Goal: Information Seeking & Learning: Check status

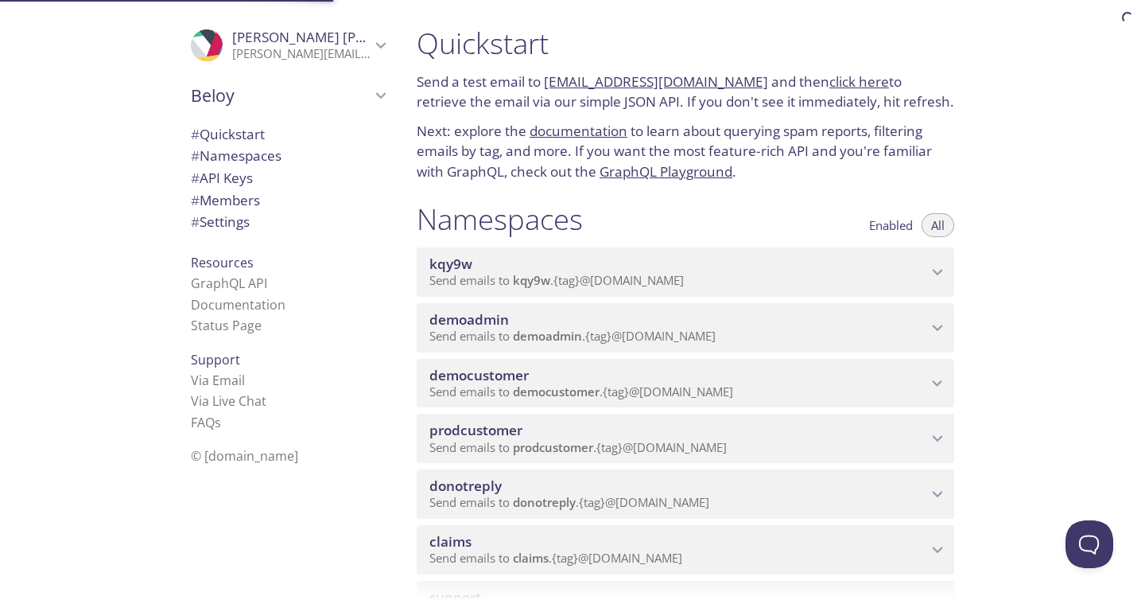
click at [490, 425] on span "prodcustomer" at bounding box center [475, 430] width 93 height 18
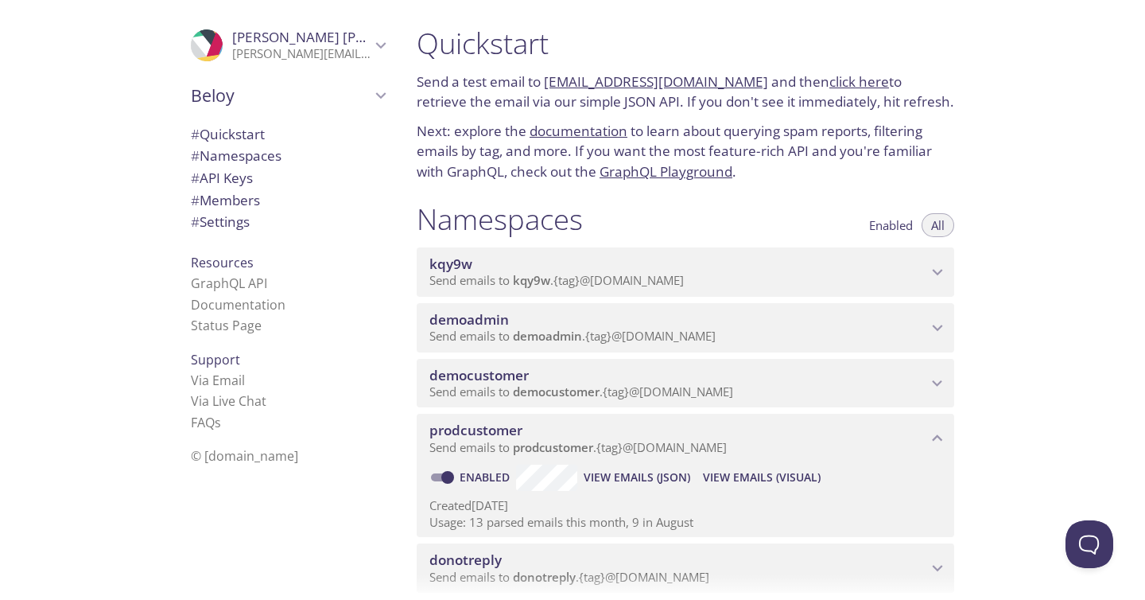
click at [732, 482] on span "View Emails (Visual)" at bounding box center [762, 477] width 118 height 19
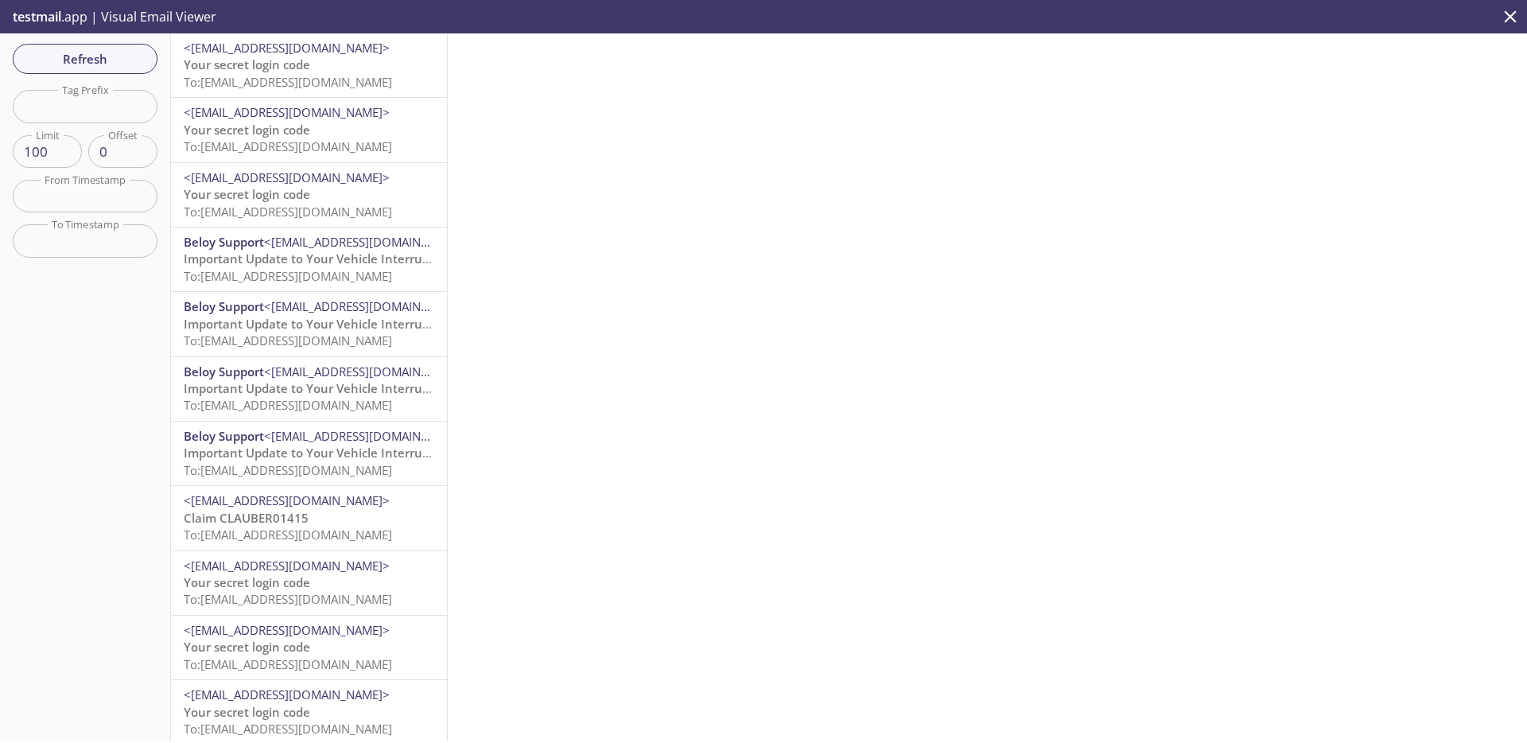
click at [347, 87] on span "To: [EMAIL_ADDRESS][DOMAIN_NAME]" at bounding box center [288, 82] width 208 height 16
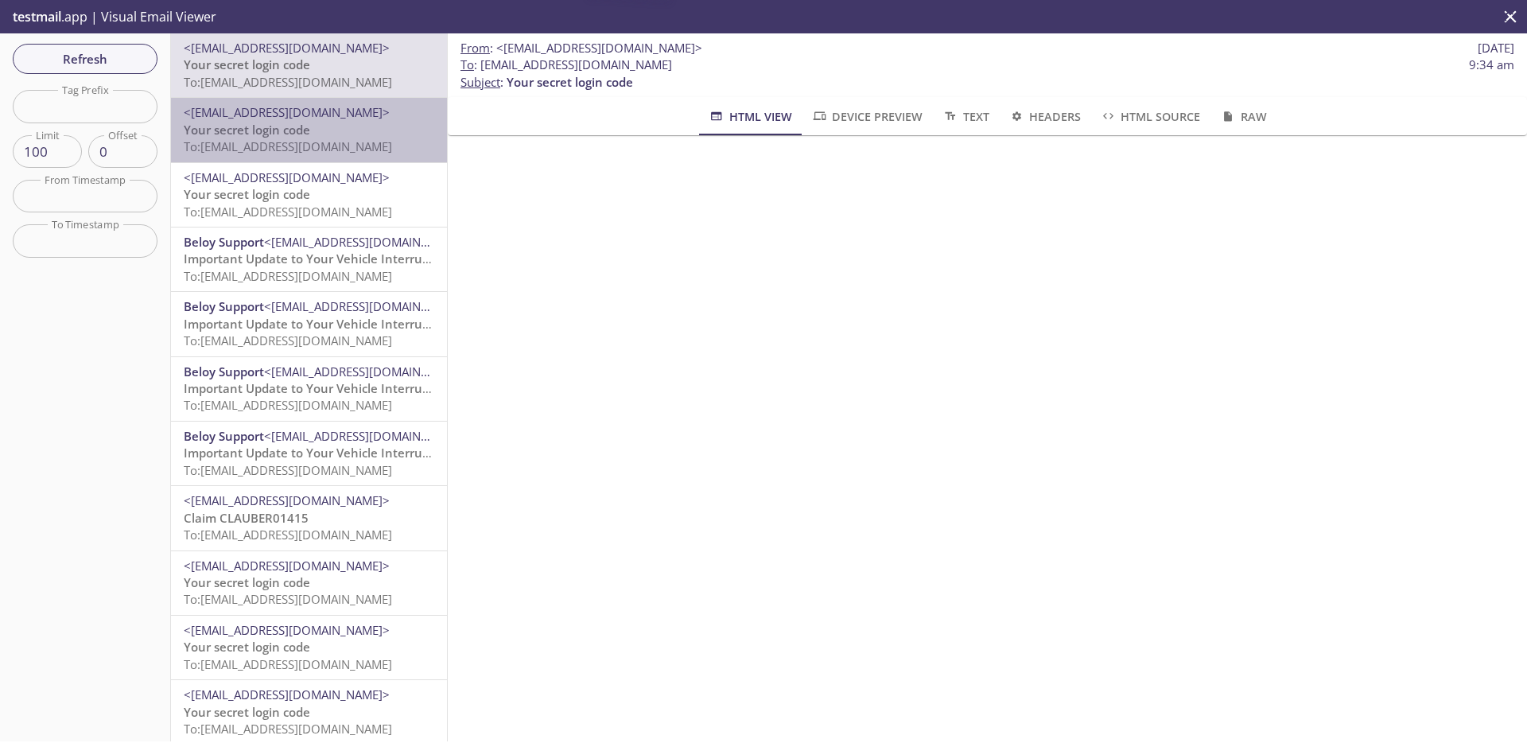
click at [340, 154] on span "To: [EMAIL_ADDRESS][DOMAIN_NAME]" at bounding box center [288, 146] width 208 height 16
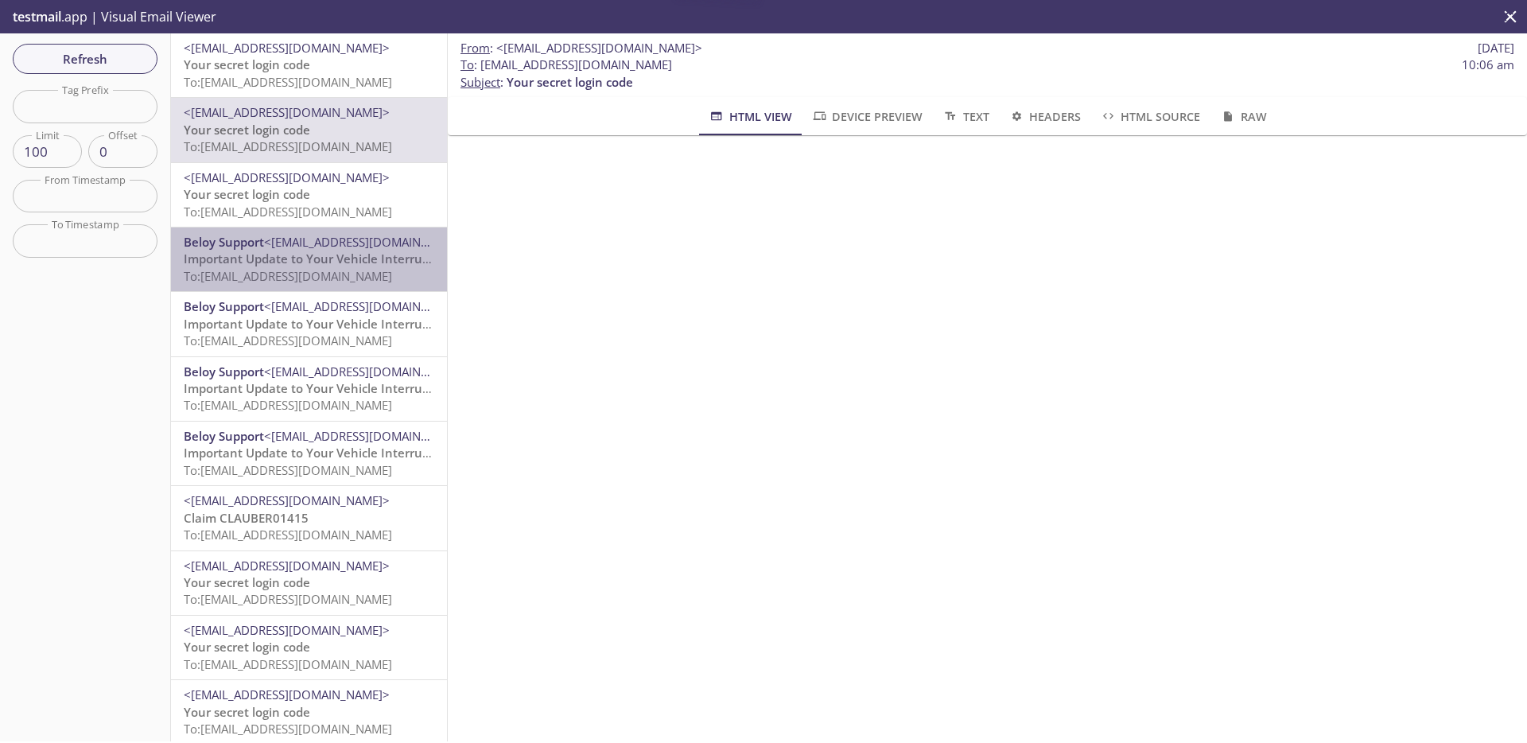
click at [324, 257] on span "Important Update to Your Vehicle Interruption Cover (VIC) Policy" at bounding box center [369, 258] width 371 height 16
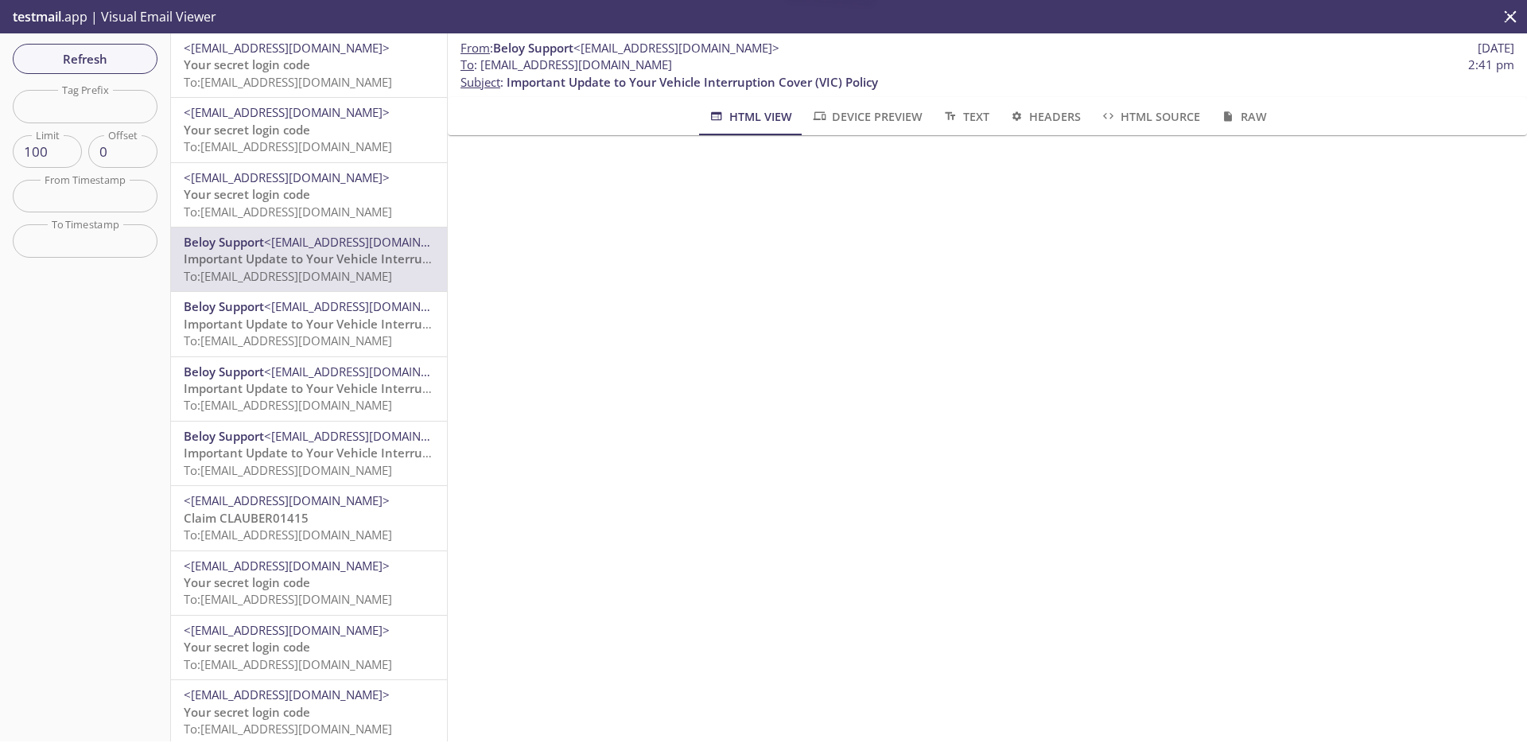
click at [324, 311] on span "<[EMAIL_ADDRESS][DOMAIN_NAME]>" at bounding box center [367, 306] width 206 height 16
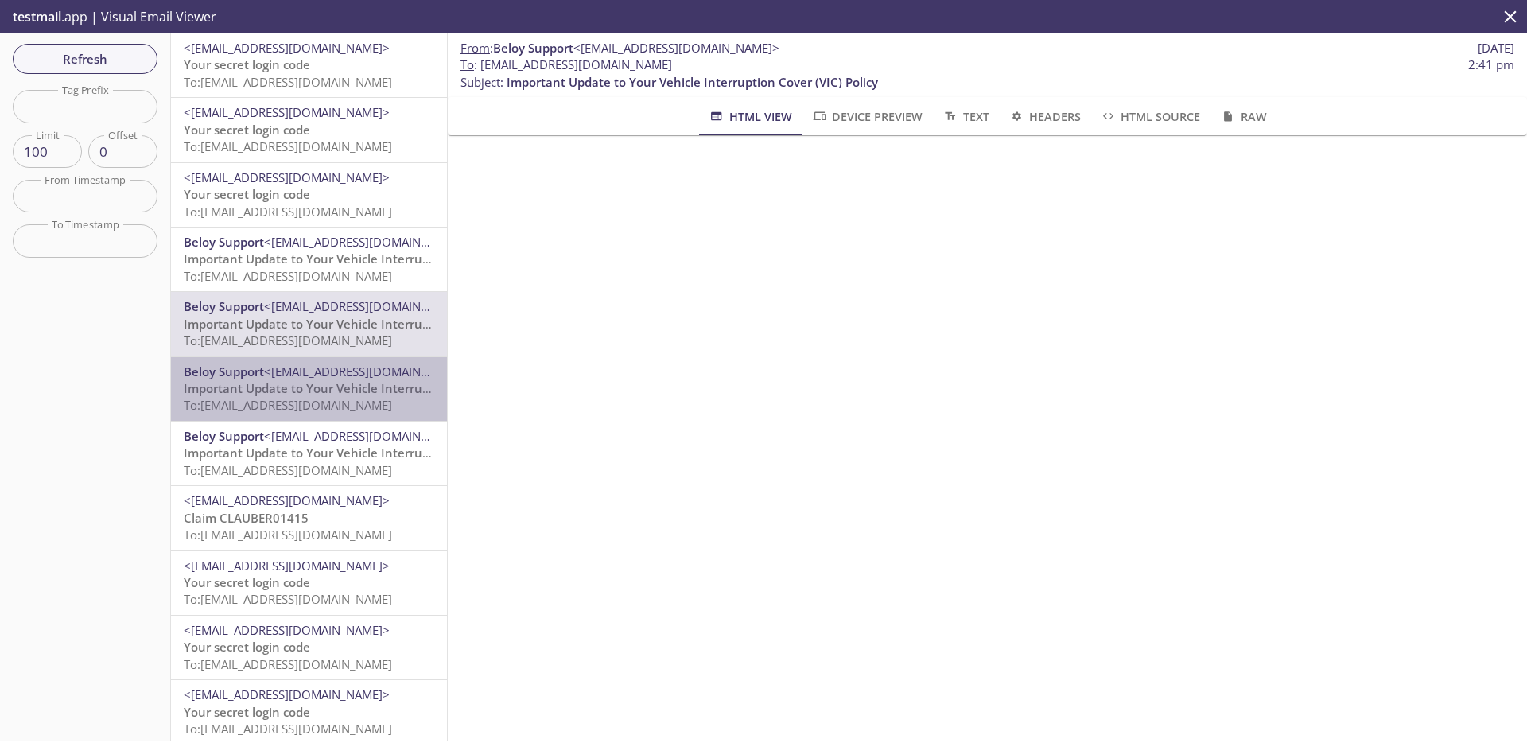
click at [322, 372] on span "<[EMAIL_ADDRESS][DOMAIN_NAME]>" at bounding box center [367, 371] width 206 height 16
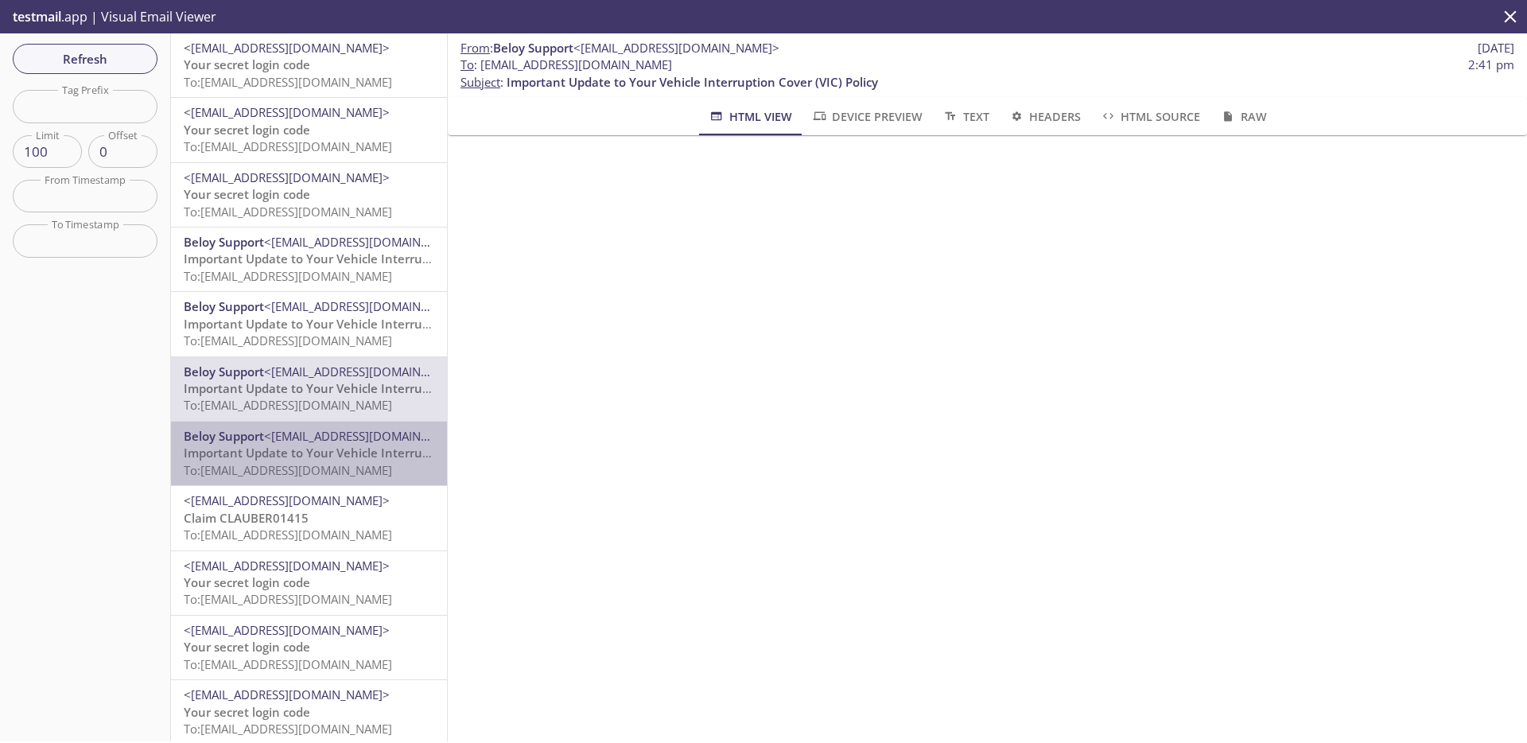
click at [317, 455] on span "Important Update to Your Vehicle Interruption Cover (VIC) Policy" at bounding box center [369, 452] width 371 height 16
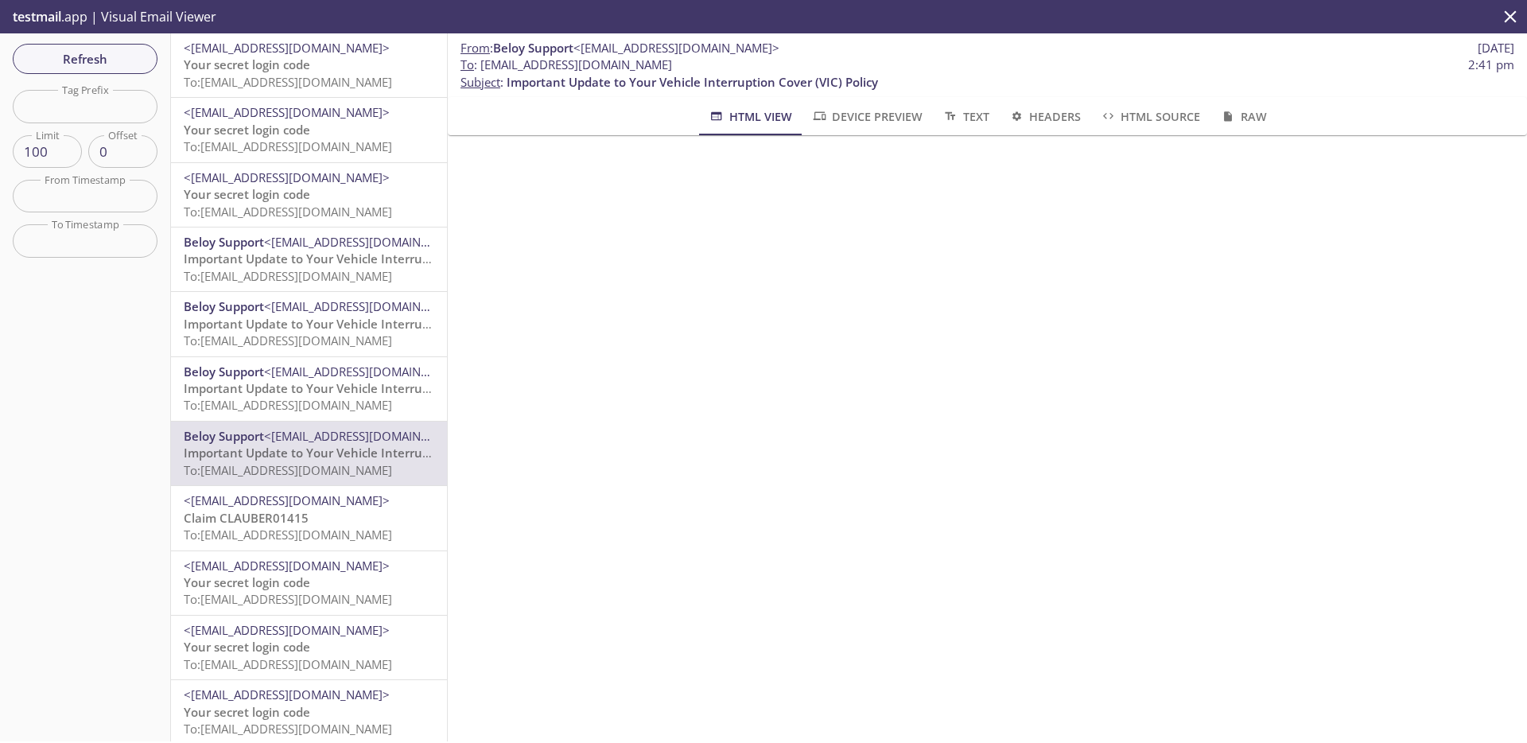
click at [319, 553] on div "<[EMAIL_ADDRESS][DOMAIN_NAME]> Your secret login code To: [EMAIL_ADDRESS][DOMAI…" at bounding box center [309, 583] width 276 height 64
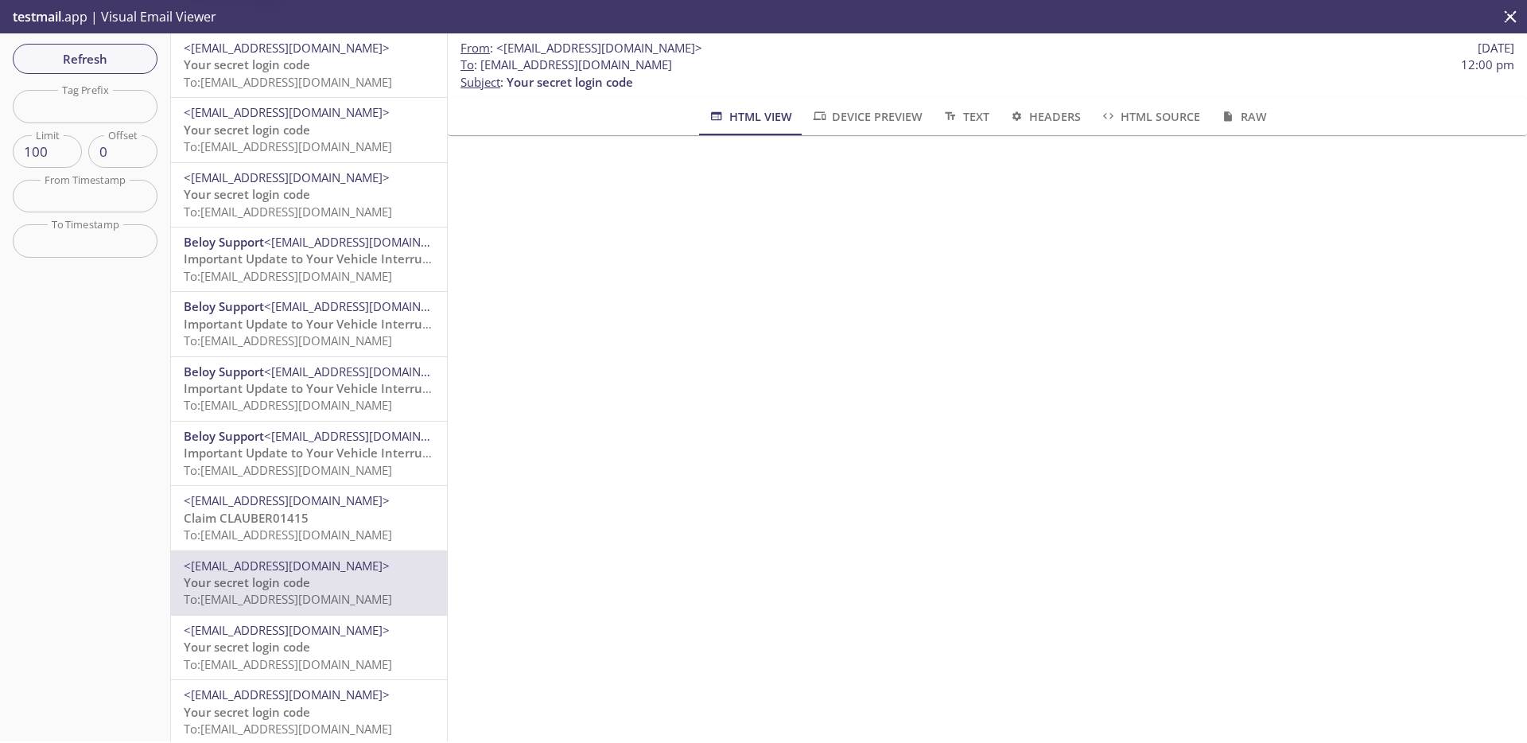
click at [322, 285] on div "Beloy Support <[EMAIL_ADDRESS][DOMAIN_NAME]> Important Update to Your Vehicle I…" at bounding box center [309, 259] width 276 height 64
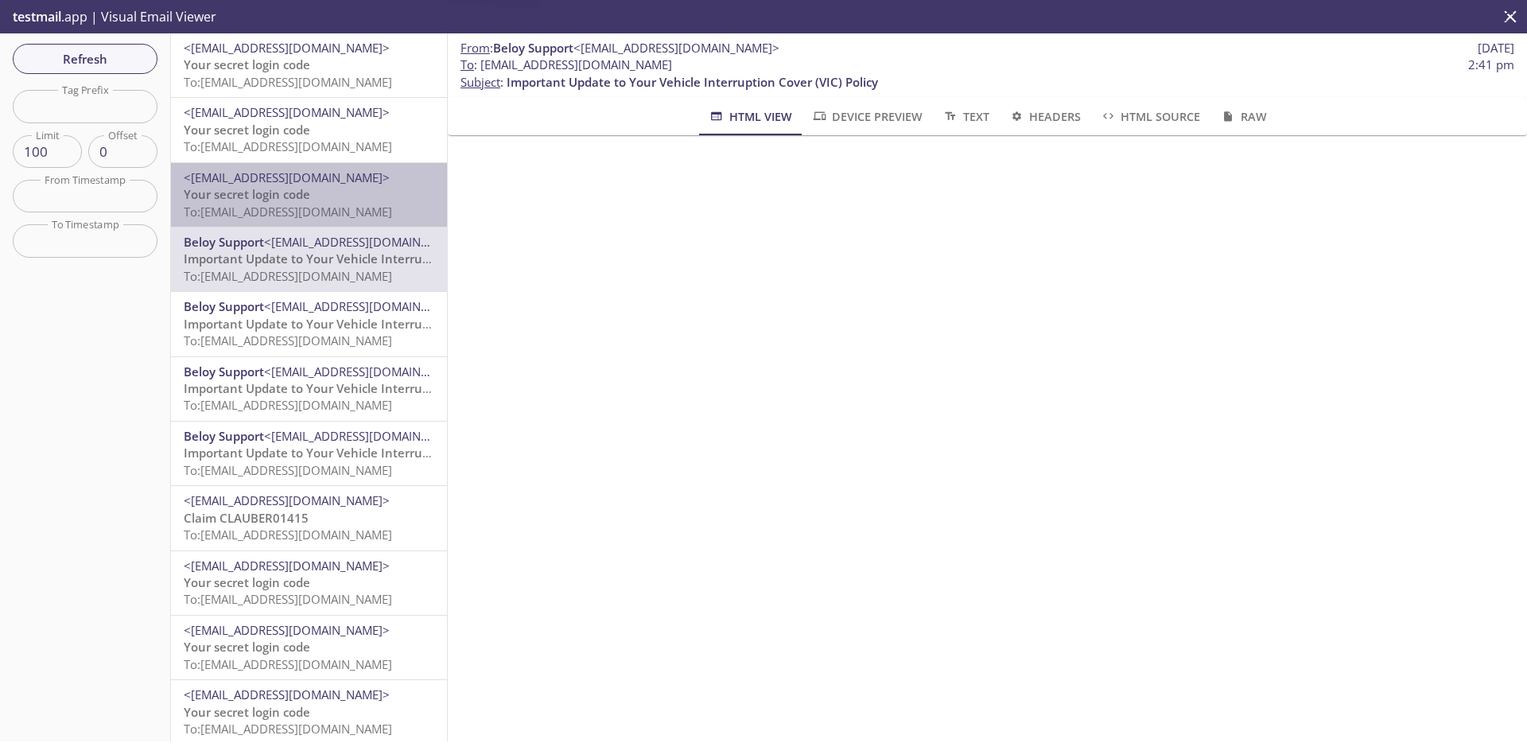
click at [322, 208] on span "To: [EMAIL_ADDRESS][DOMAIN_NAME]" at bounding box center [288, 212] width 208 height 16
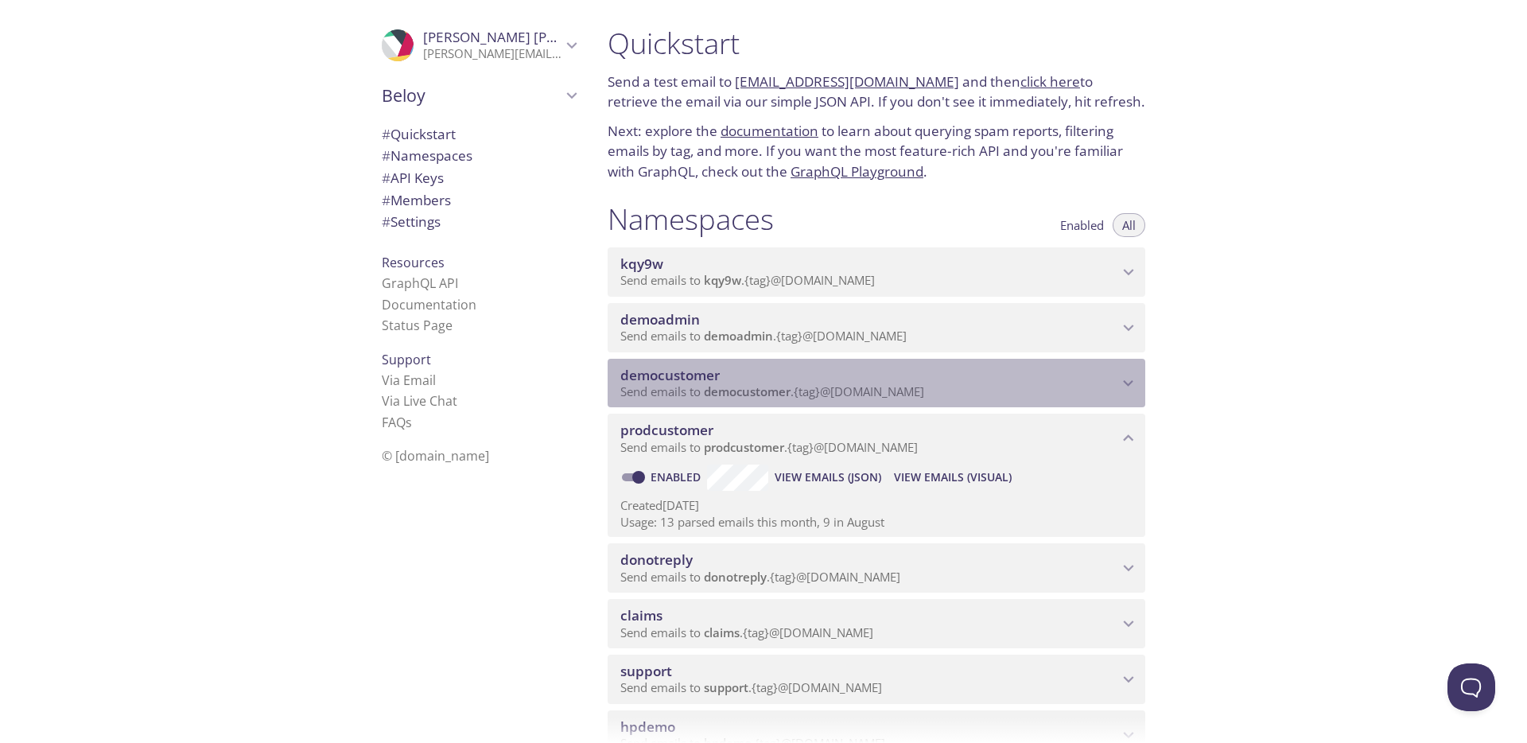
click at [776, 363] on div "democustomer Send emails to democustomer . {tag} @[DOMAIN_NAME]" at bounding box center [876, 383] width 538 height 49
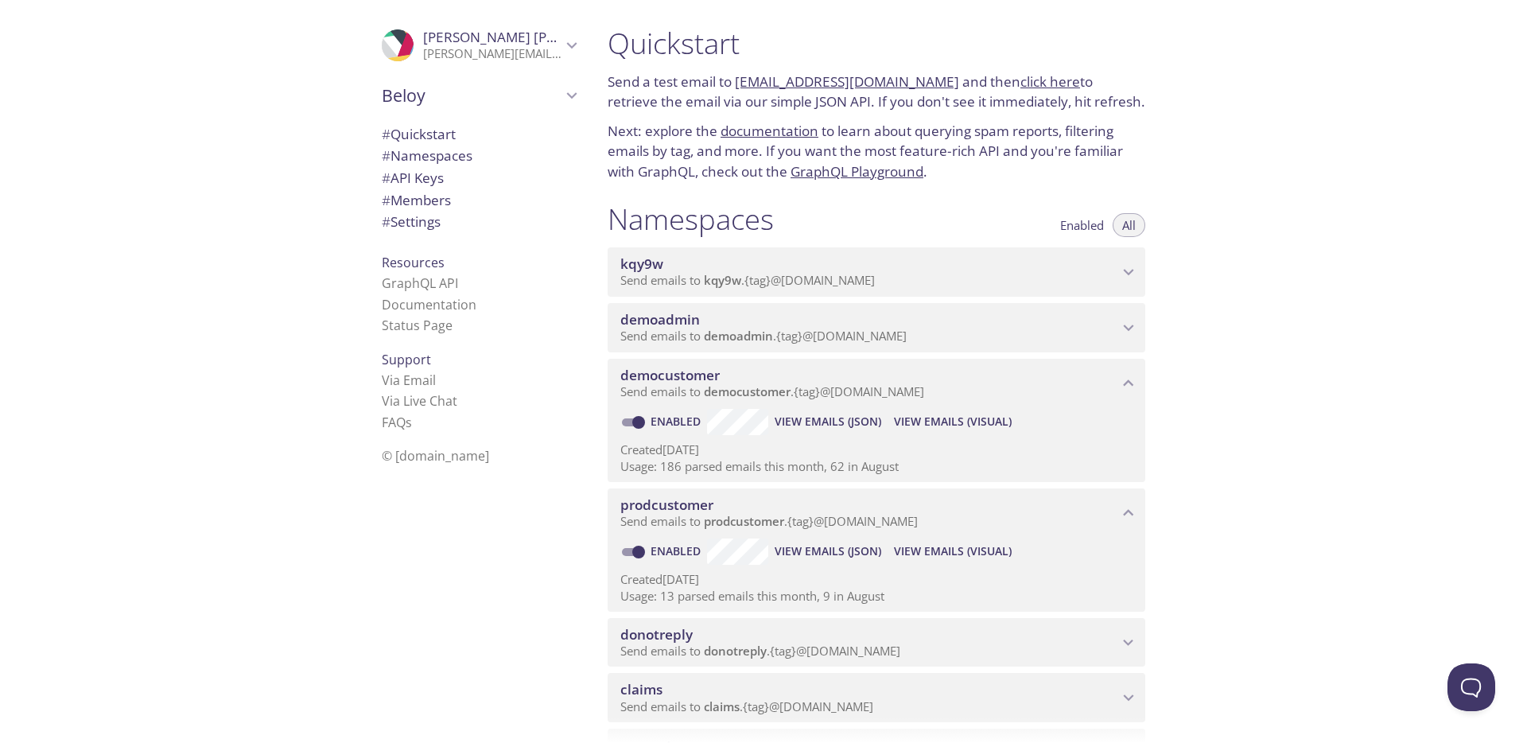
click at [938, 423] on span "View Emails (Visual)" at bounding box center [953, 421] width 118 height 19
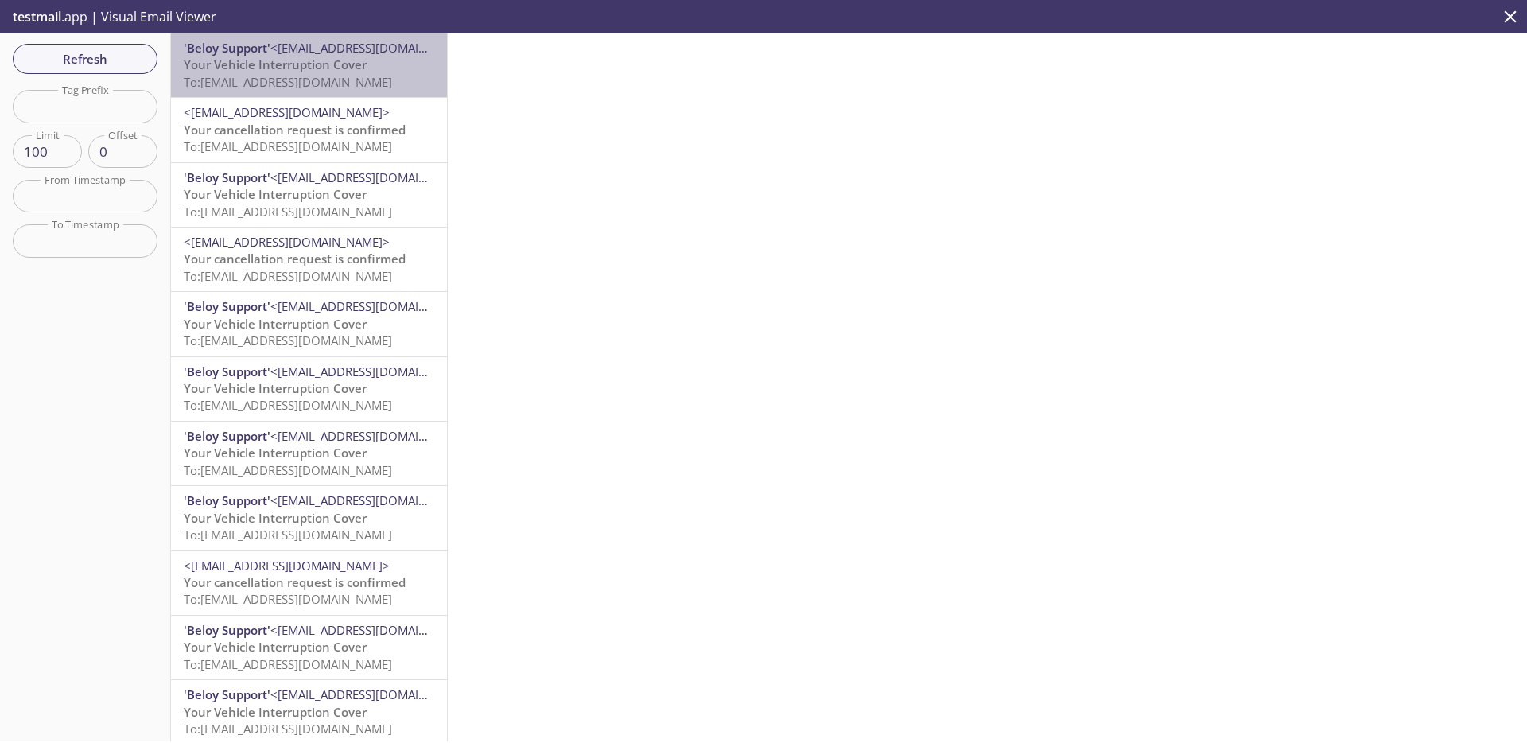
click at [371, 74] on span "To: [EMAIL_ADDRESS][DOMAIN_NAME]" at bounding box center [288, 82] width 208 height 16
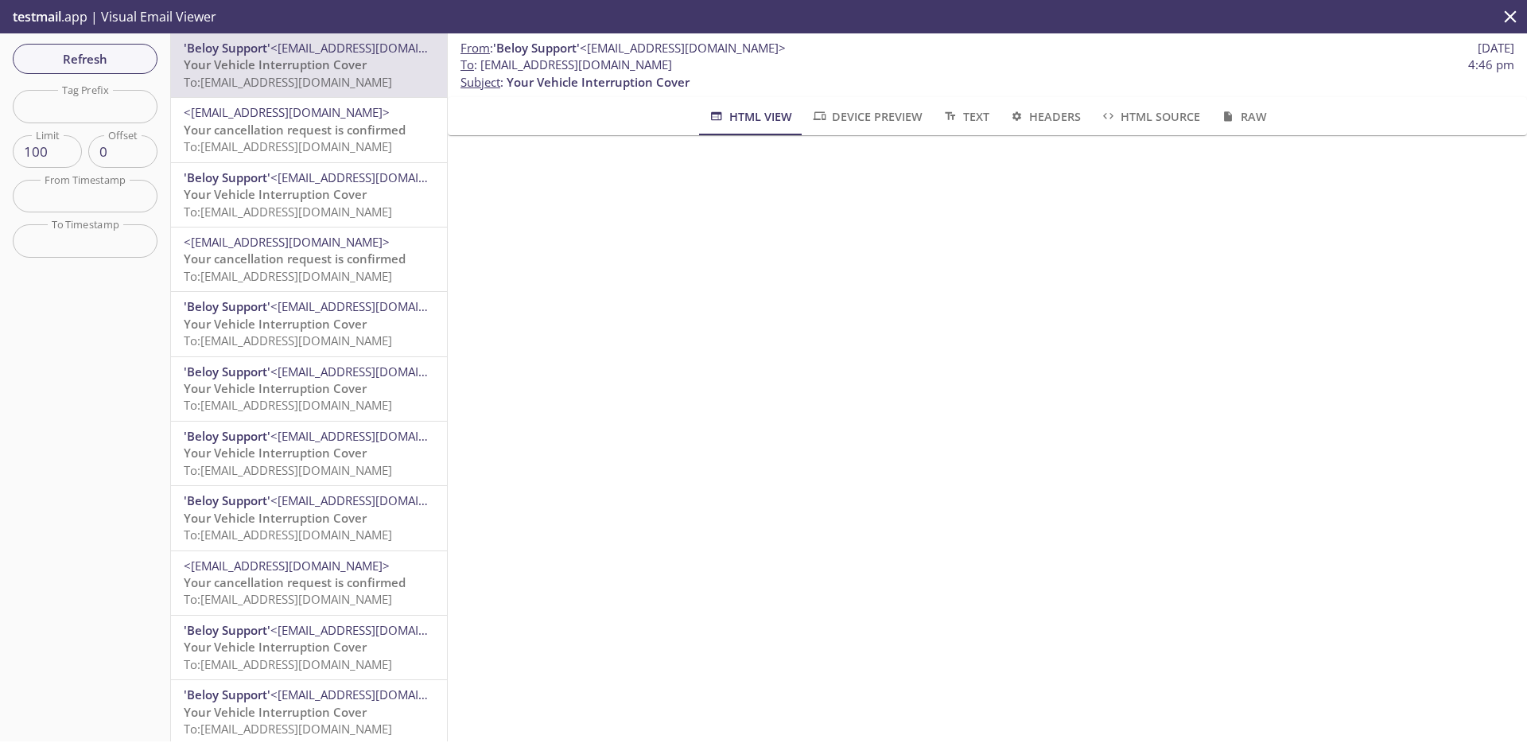
scroll to position [497, 0]
click at [278, 141] on span "To: [EMAIL_ADDRESS][DOMAIN_NAME]" at bounding box center [288, 146] width 208 height 16
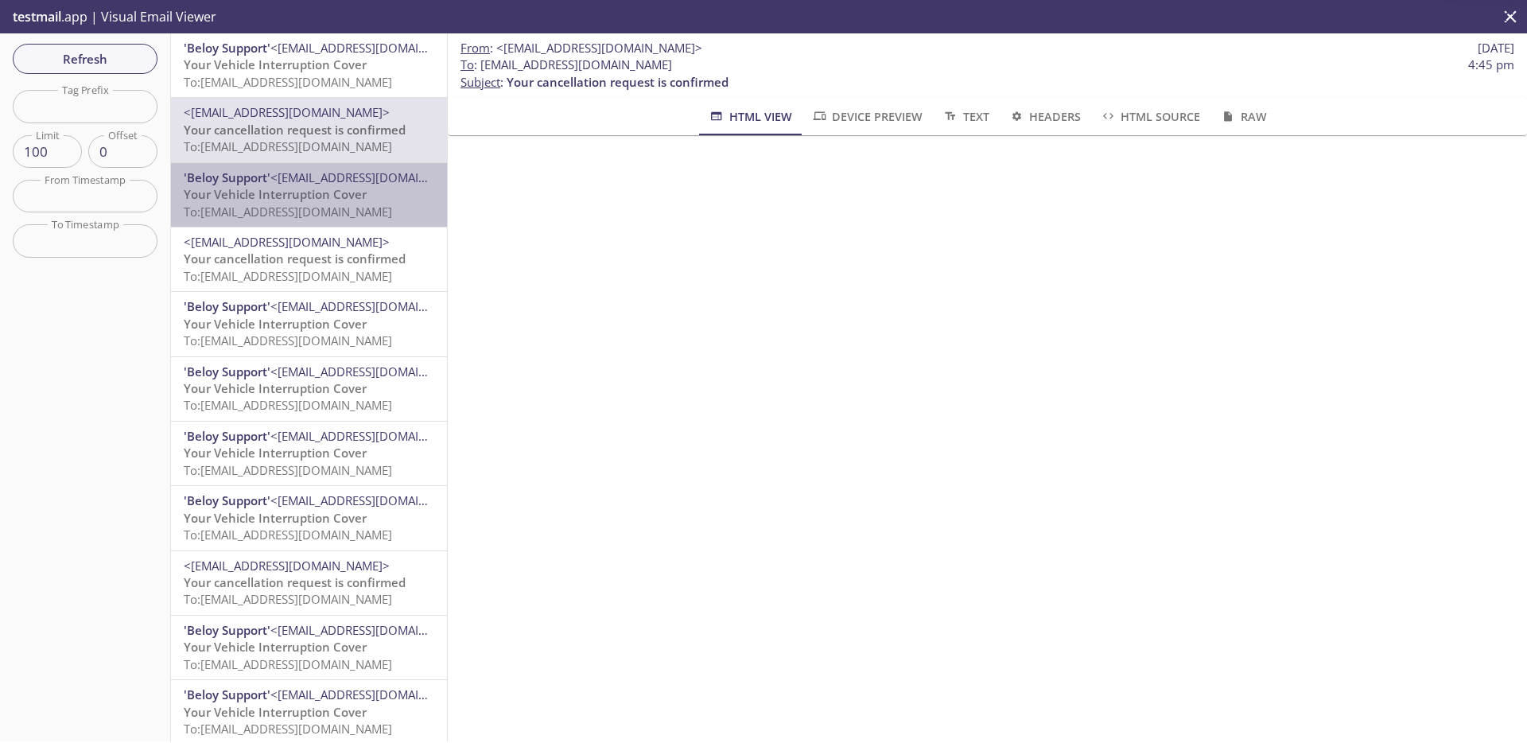
click at [285, 192] on span "Your Vehicle Interruption Cover" at bounding box center [275, 194] width 183 height 16
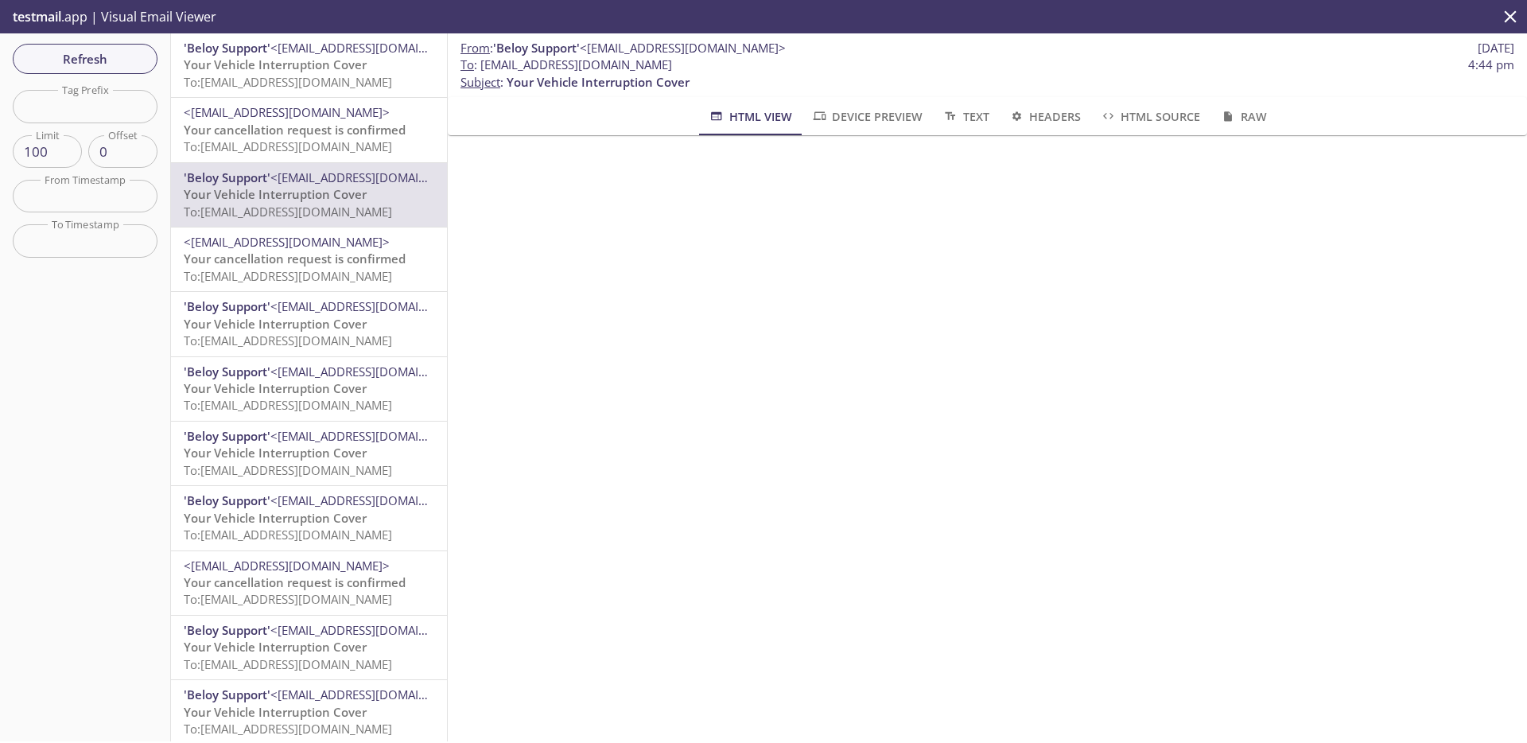
scroll to position [569, 0]
click at [336, 332] on span "To: [EMAIL_ADDRESS][DOMAIN_NAME]" at bounding box center [288, 340] width 208 height 16
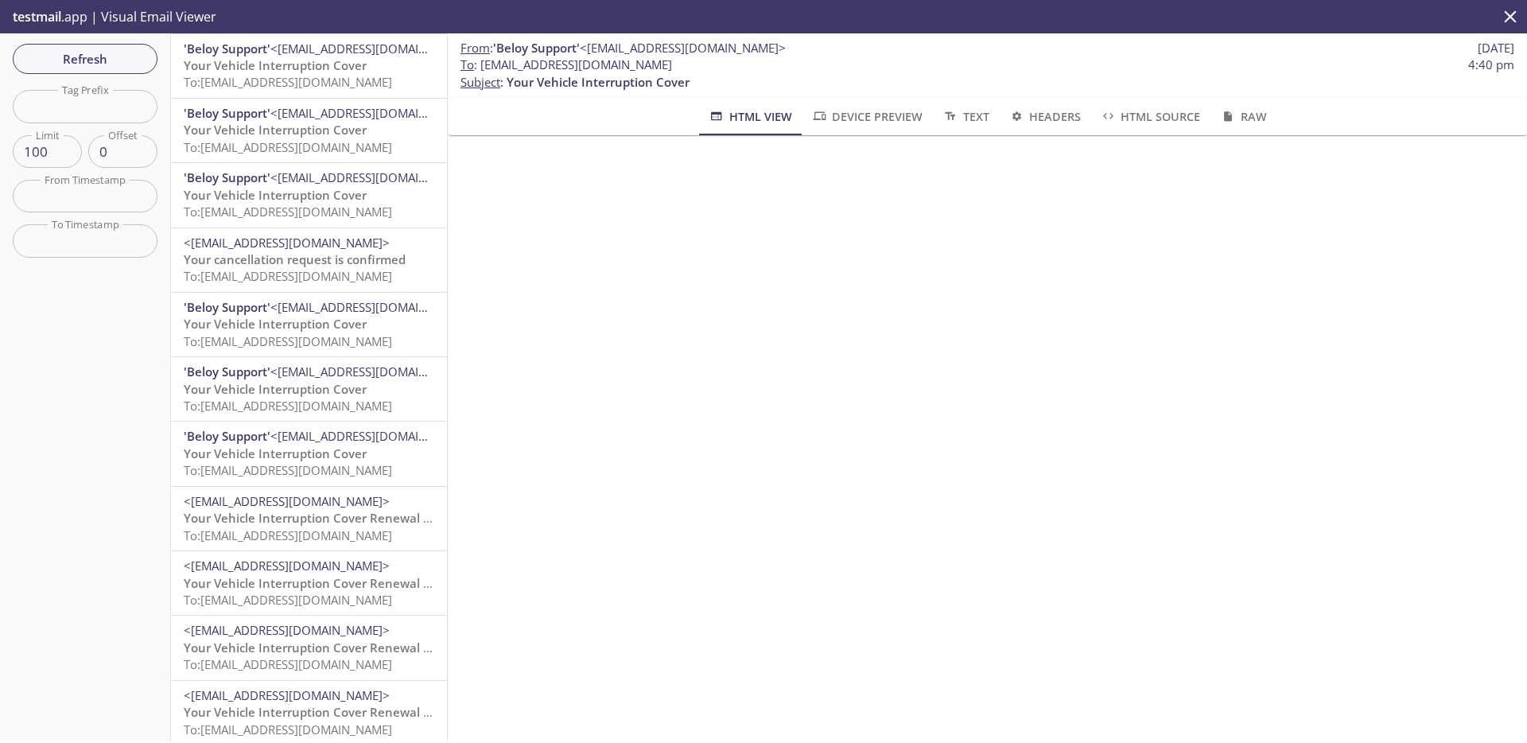
scroll to position [328, 0]
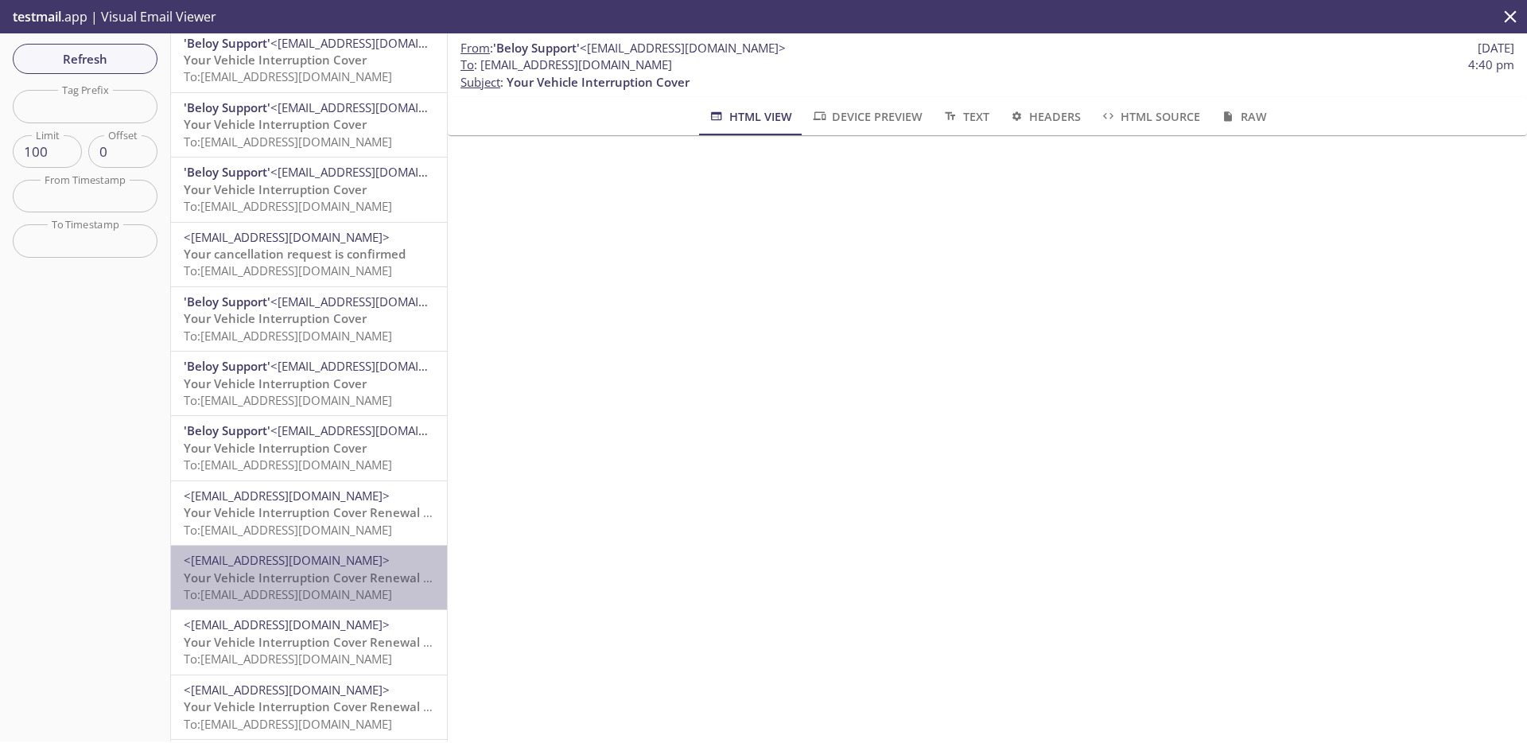
click at [370, 588] on span "To: [EMAIL_ADDRESS][DOMAIN_NAME]" at bounding box center [288, 594] width 208 height 16
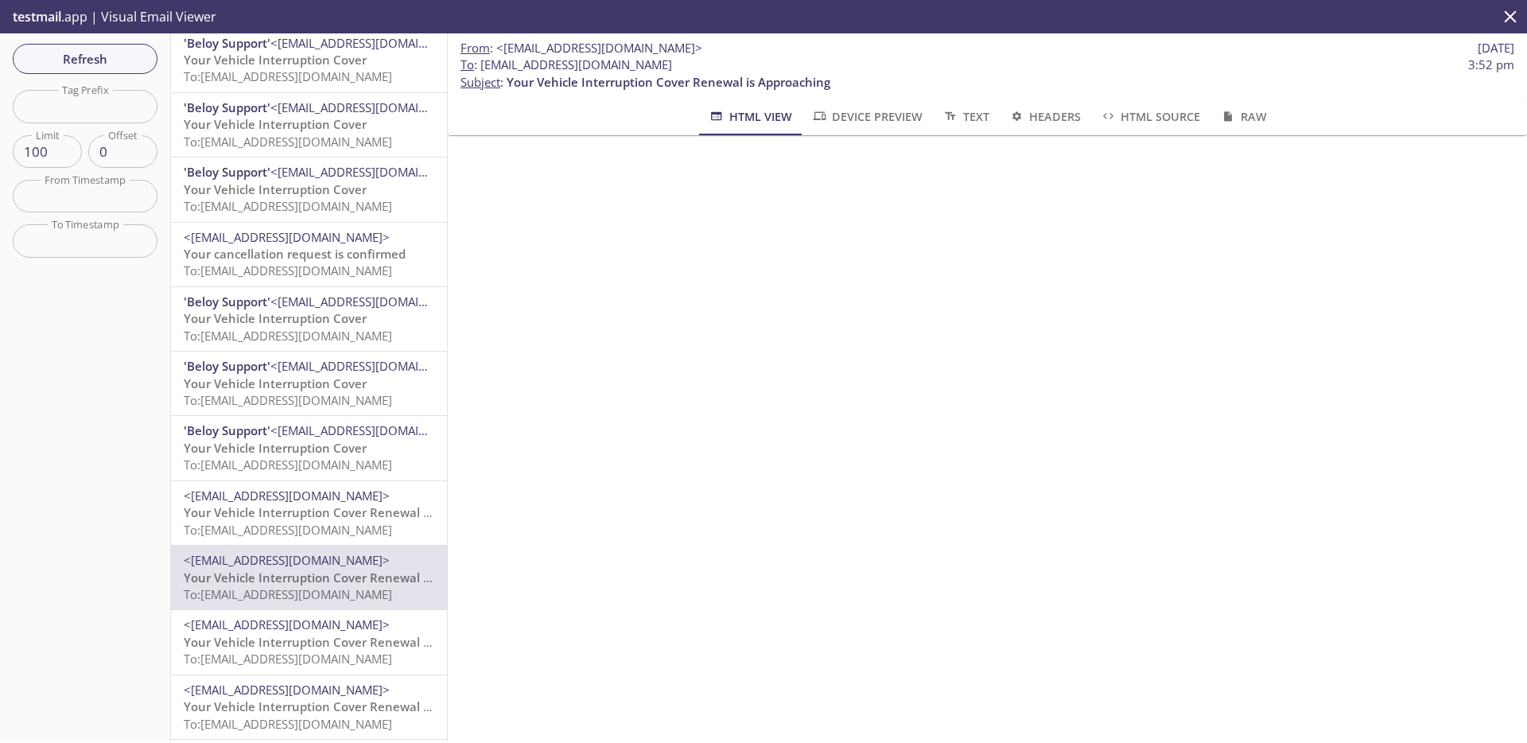
scroll to position [598, 0]
click at [306, 599] on span "<[EMAIL_ADDRESS][DOMAIN_NAME]>" at bounding box center [287, 624] width 206 height 16
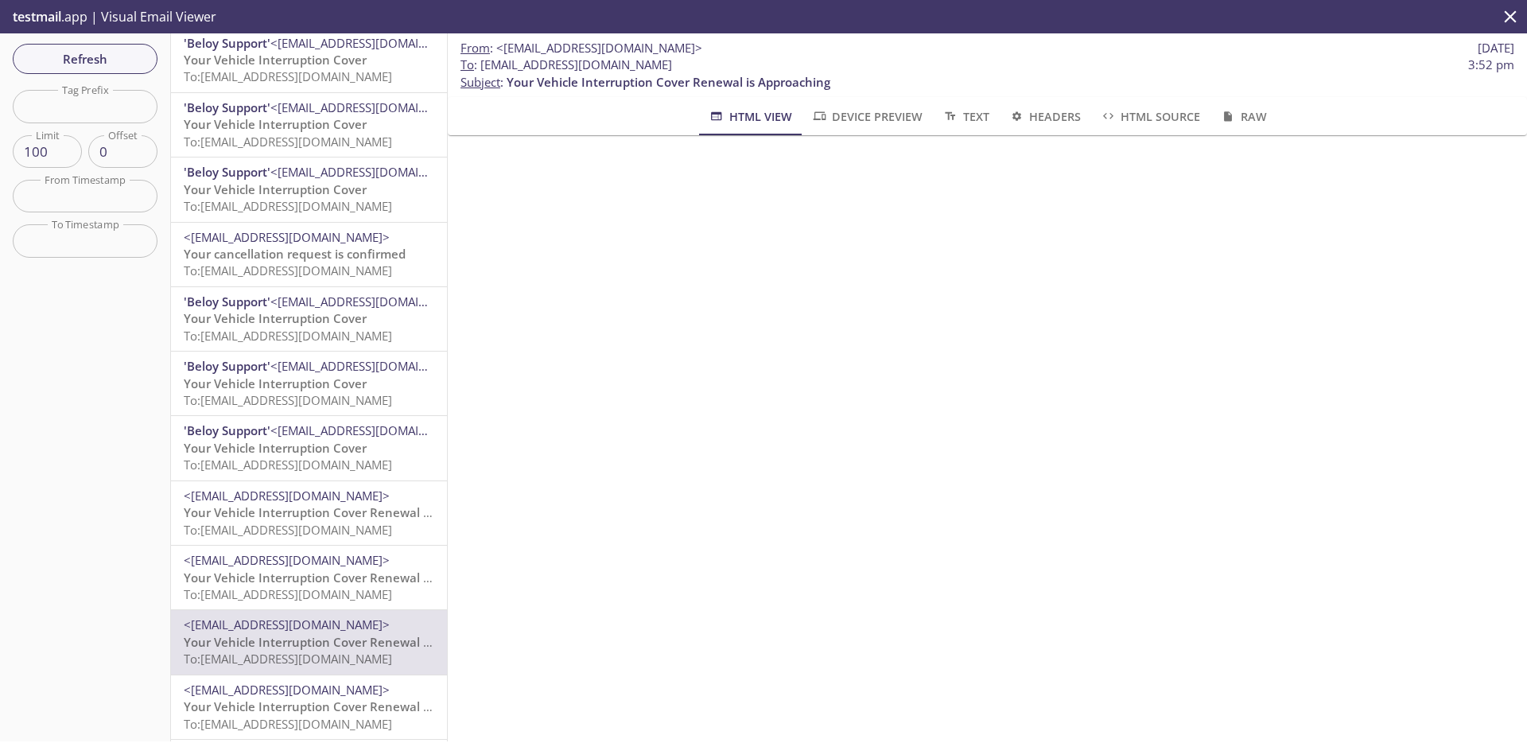
scroll to position [874, 0]
click at [332, 481] on div "<[EMAIL_ADDRESS][DOMAIN_NAME]> Your Vehicle Interruption Cover Renewal is Appro…" at bounding box center [309, 513] width 276 height 64
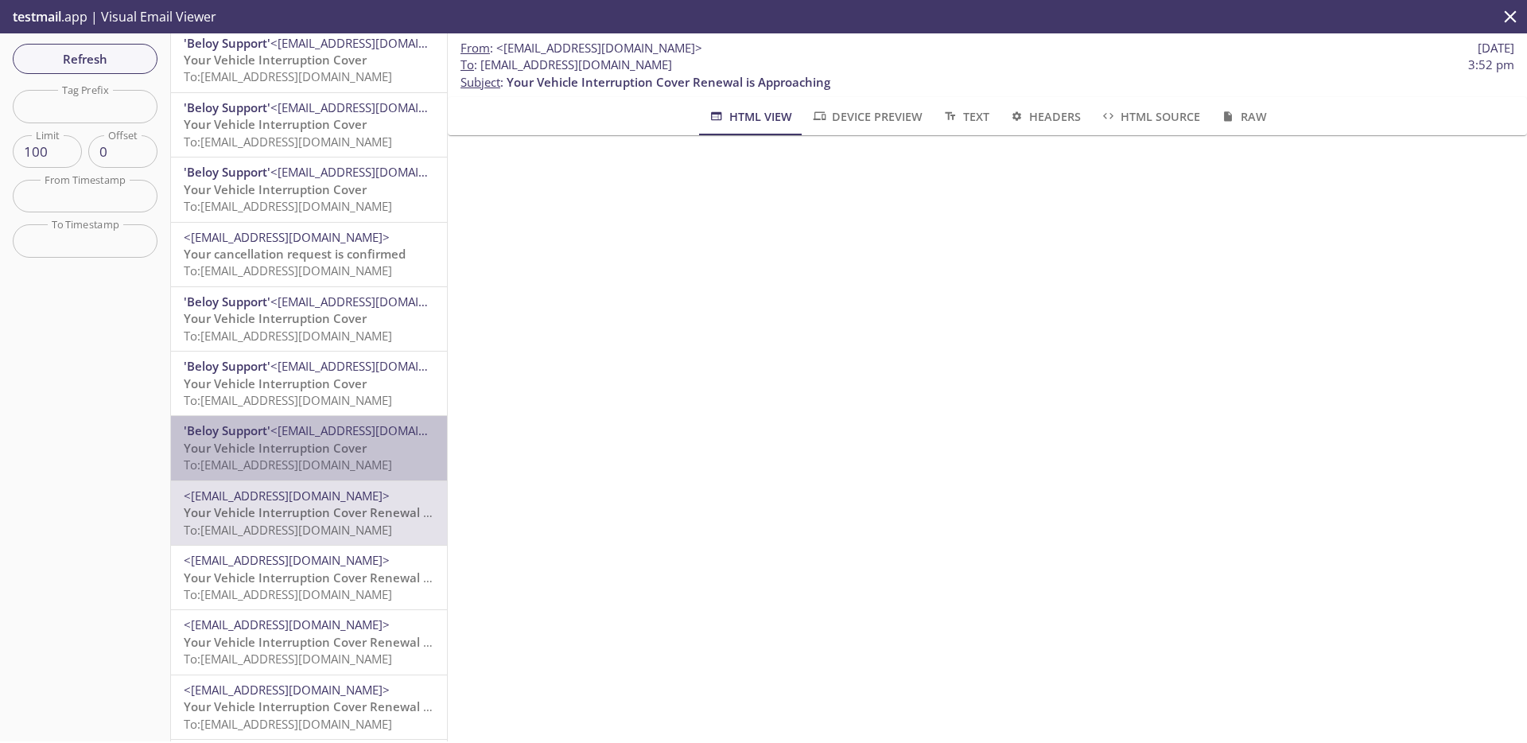
click at [332, 460] on span "To: [EMAIL_ADDRESS][DOMAIN_NAME]" at bounding box center [288, 464] width 208 height 16
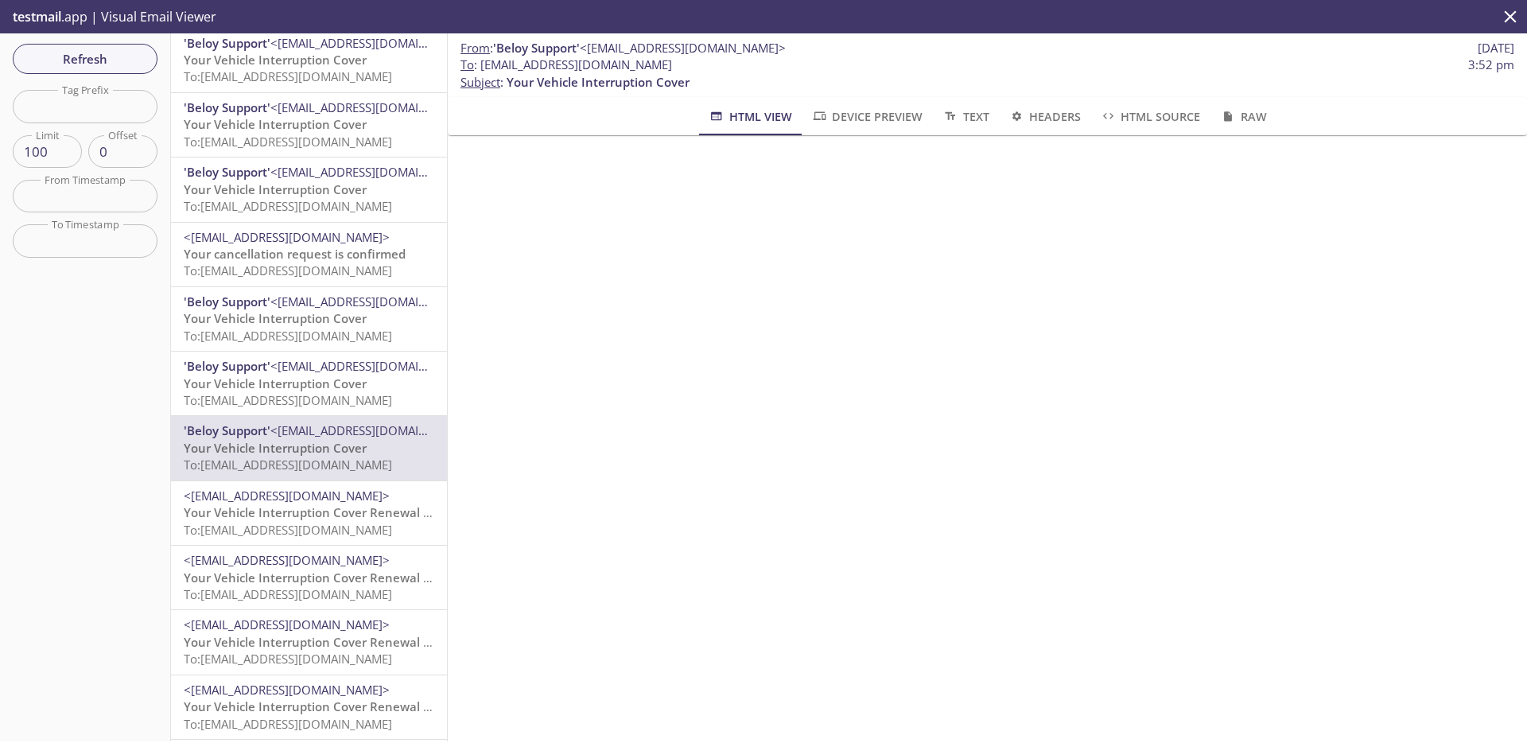
scroll to position [448, 0]
click at [355, 536] on span "To: [EMAIL_ADDRESS][DOMAIN_NAME]" at bounding box center [288, 530] width 208 height 16
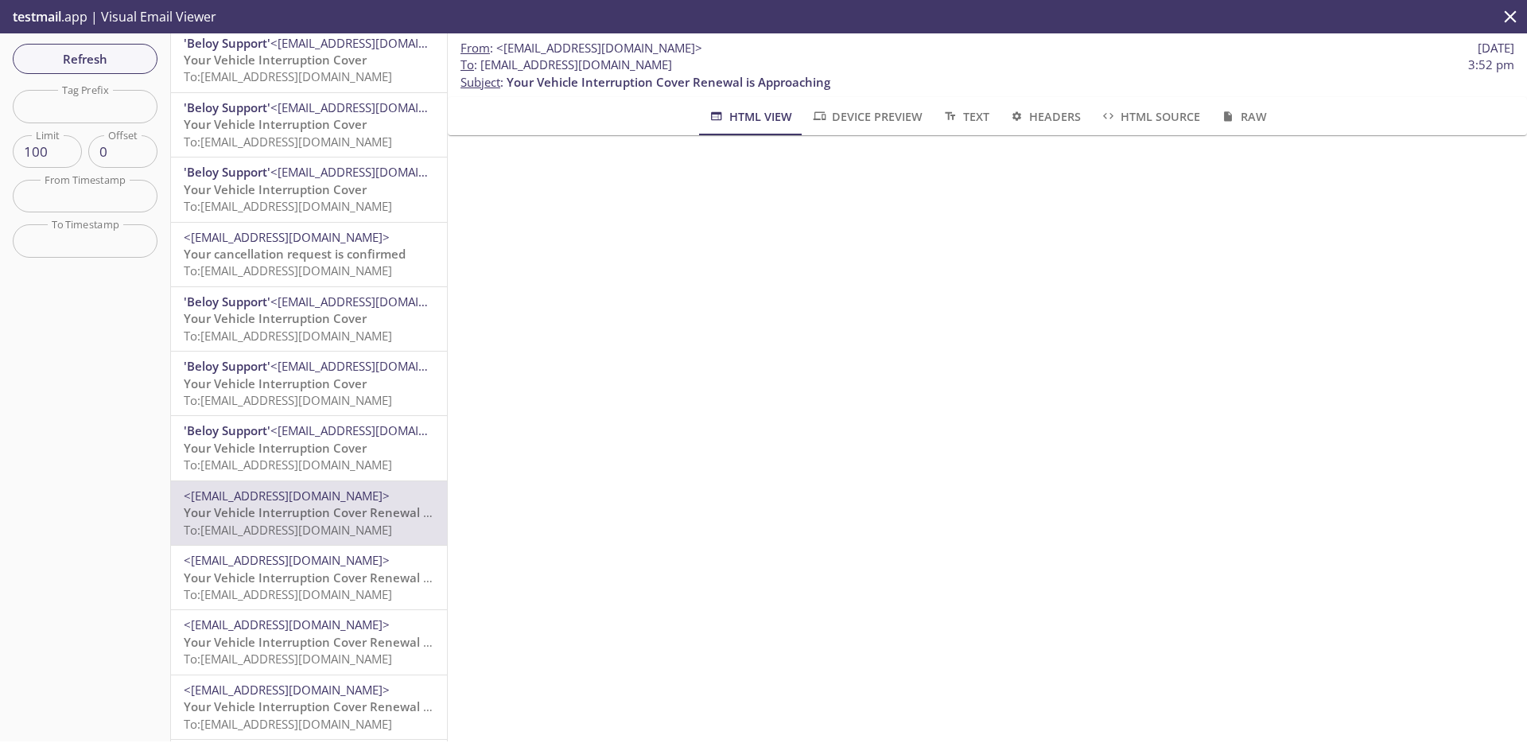
click at [293, 598] on span "To: [EMAIL_ADDRESS][DOMAIN_NAME]" at bounding box center [288, 594] width 208 height 16
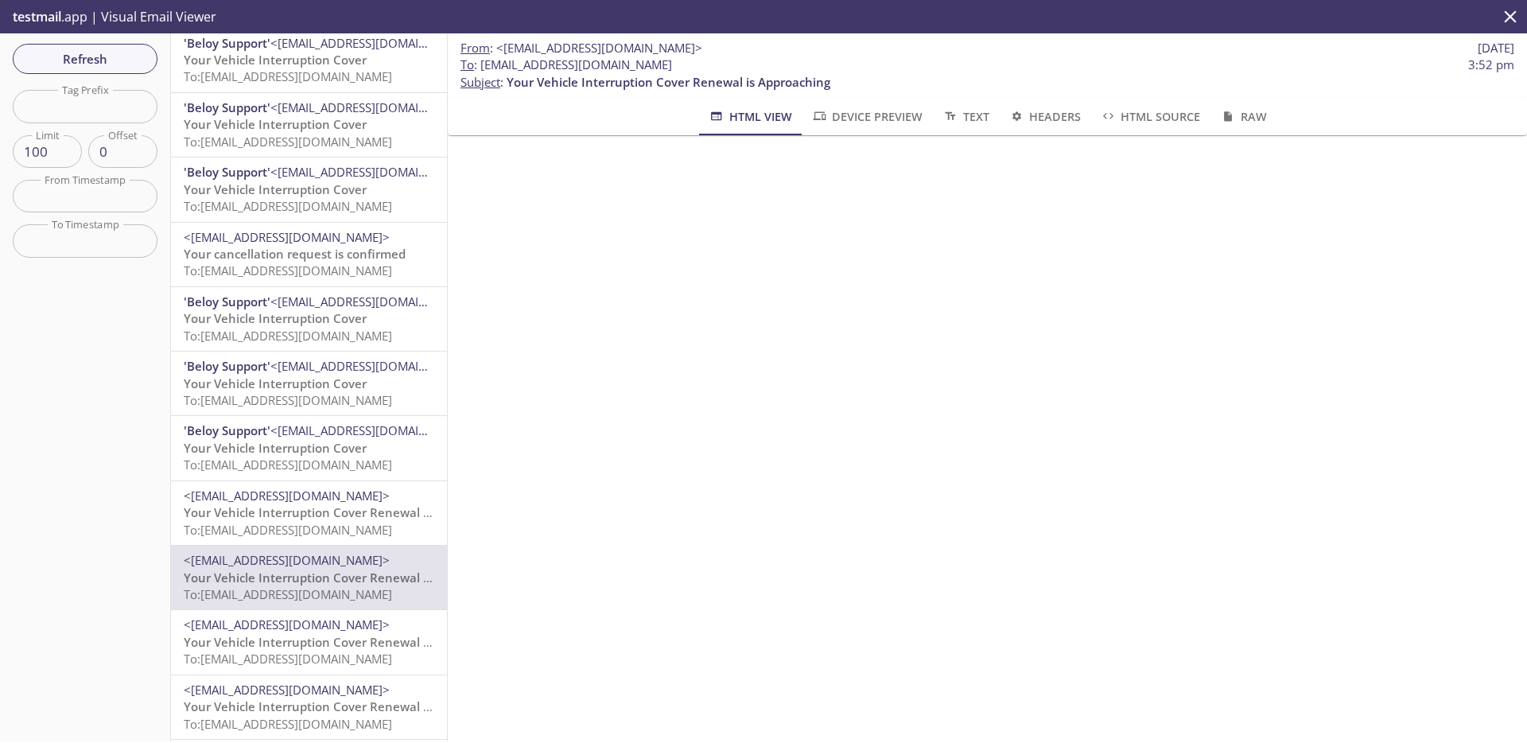
scroll to position [755, 0]
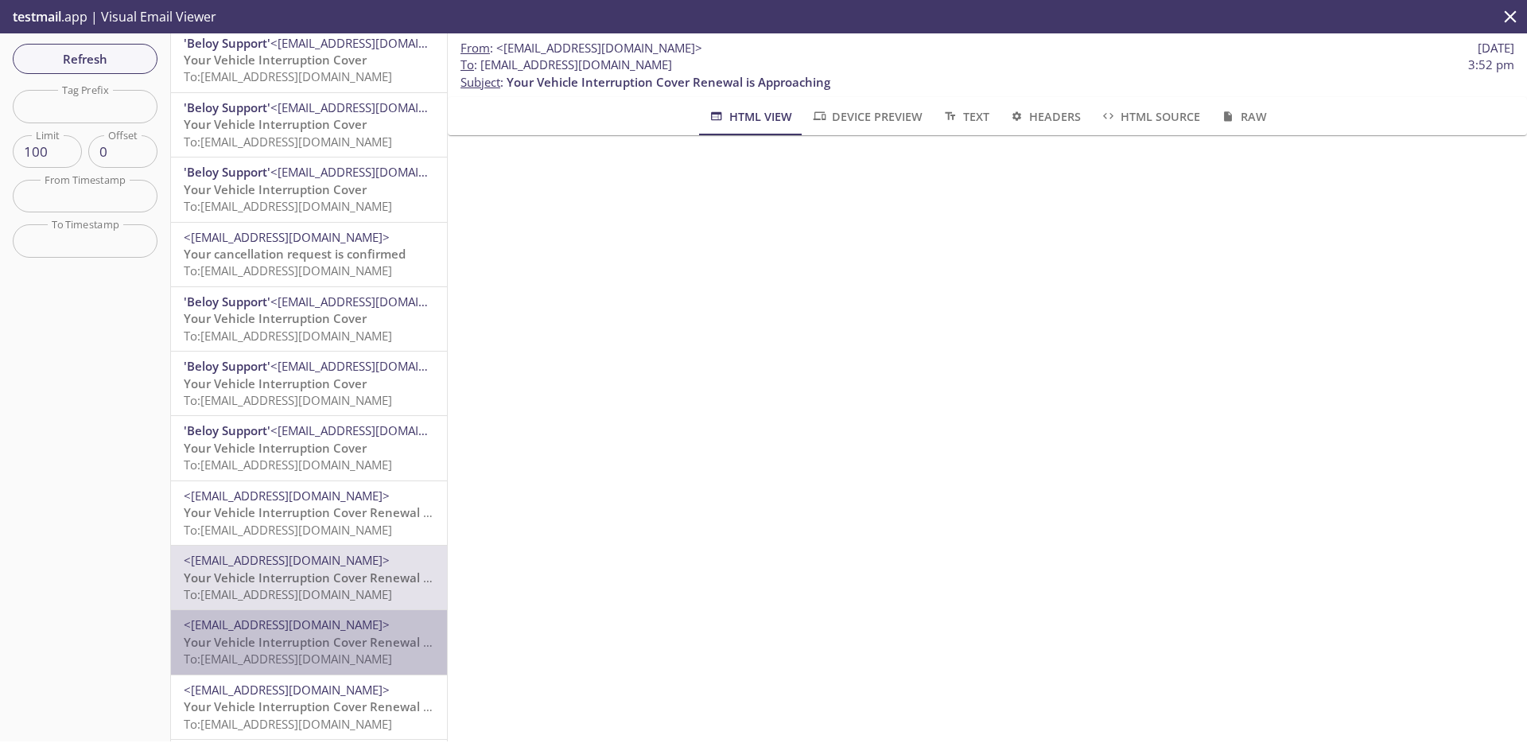
click at [332, 599] on span "<[EMAIL_ADDRESS][DOMAIN_NAME]>" at bounding box center [287, 624] width 206 height 16
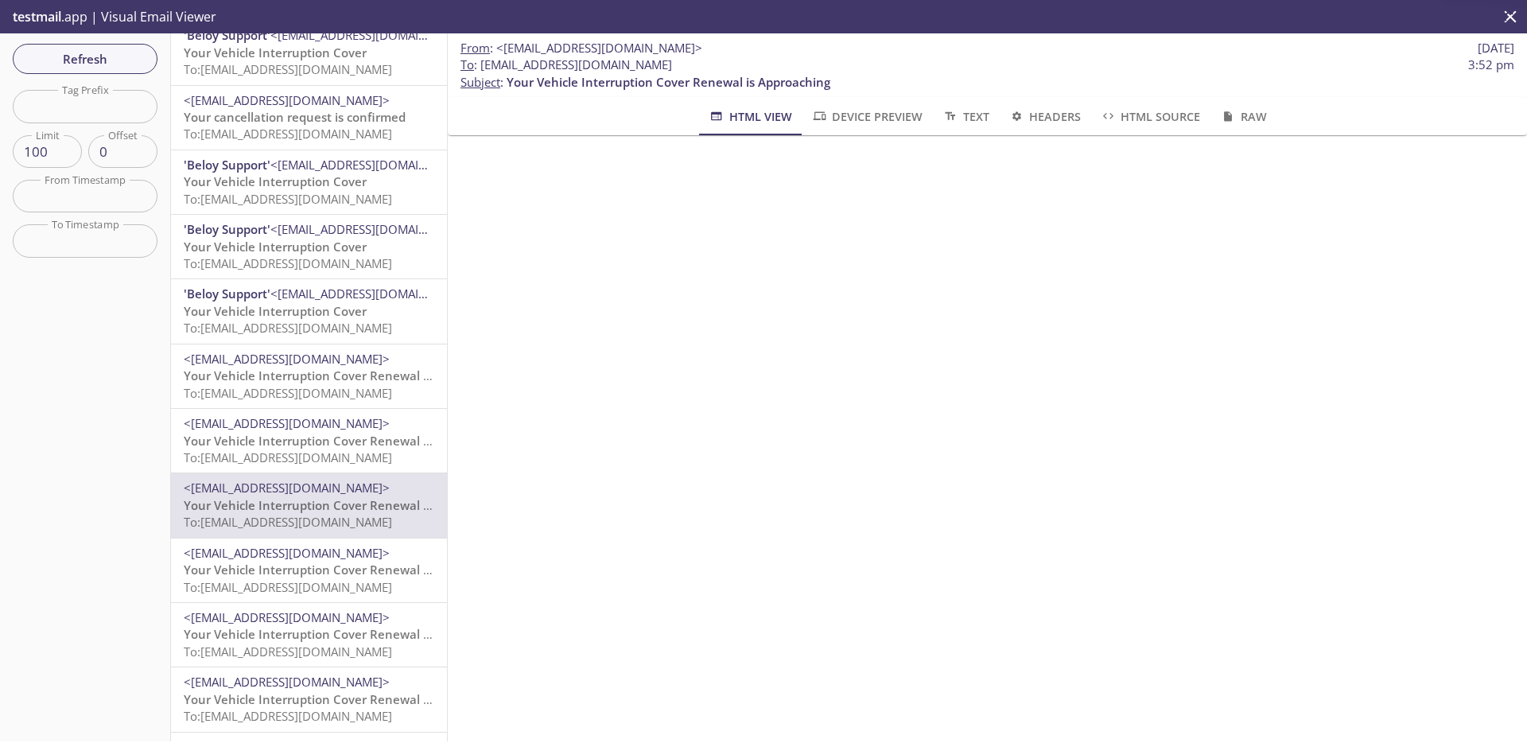
scroll to position [504, 0]
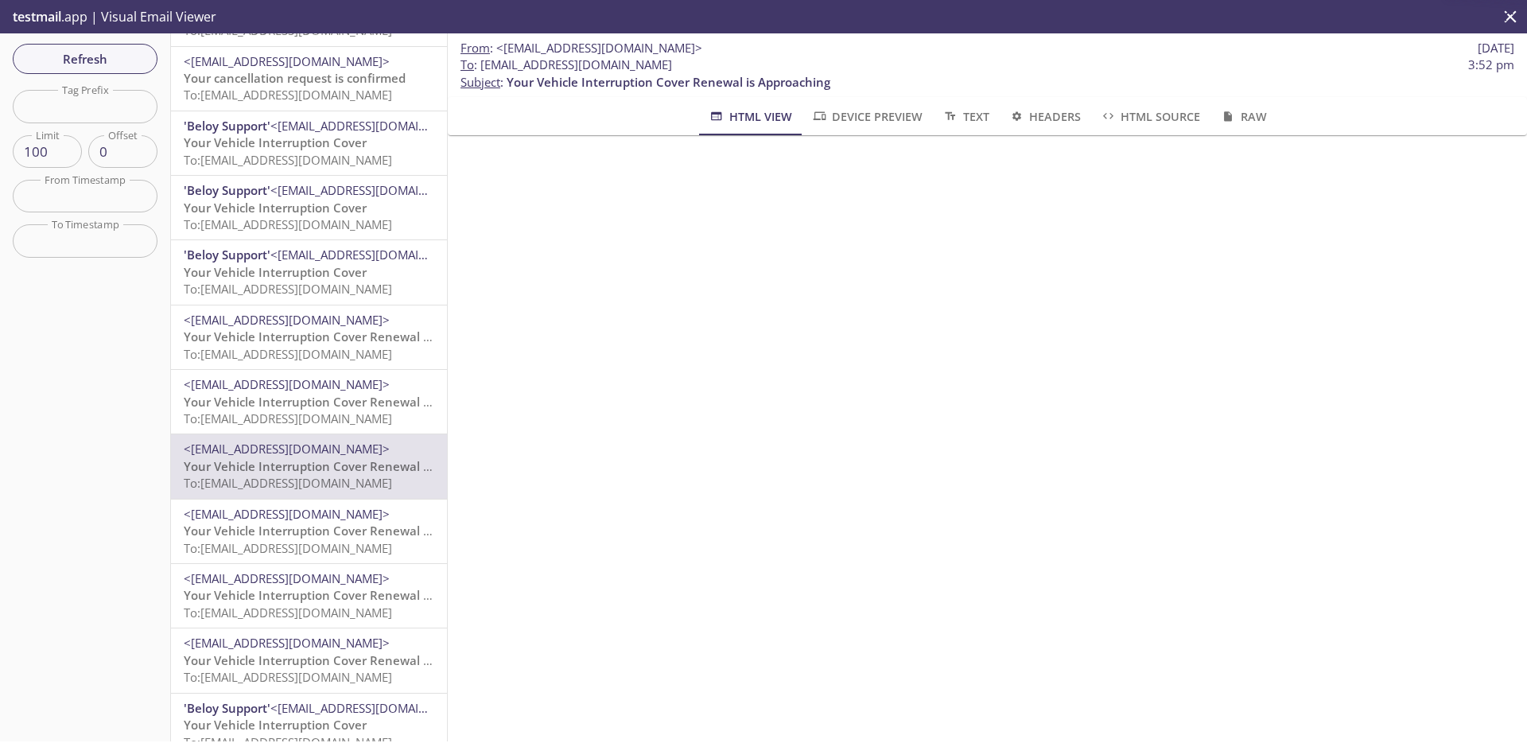
click at [332, 599] on div "<[EMAIL_ADDRESS][DOMAIN_NAME]> Your Vehicle Interruption Cover Renewal is Appro…" at bounding box center [309, 660] width 276 height 64
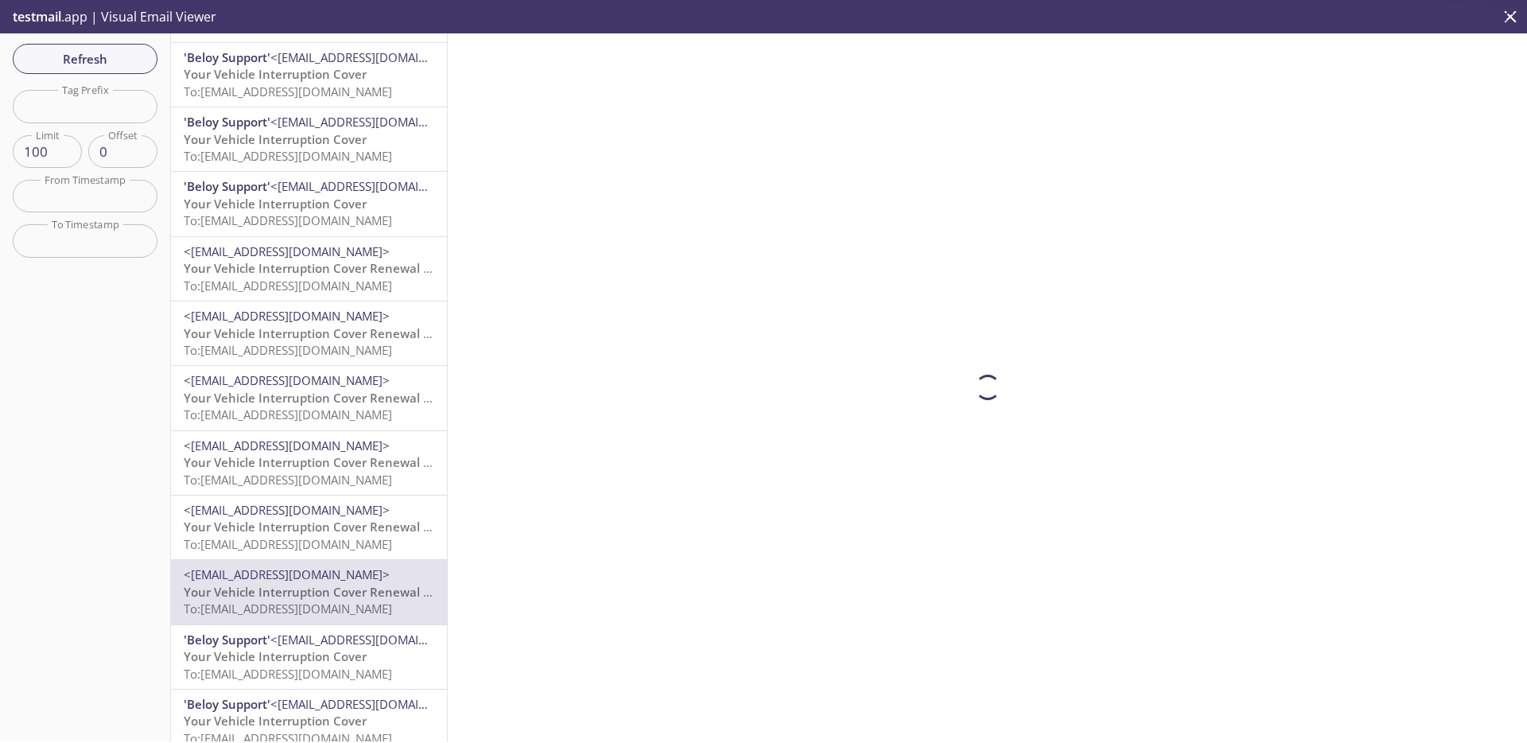
scroll to position [589, 0]
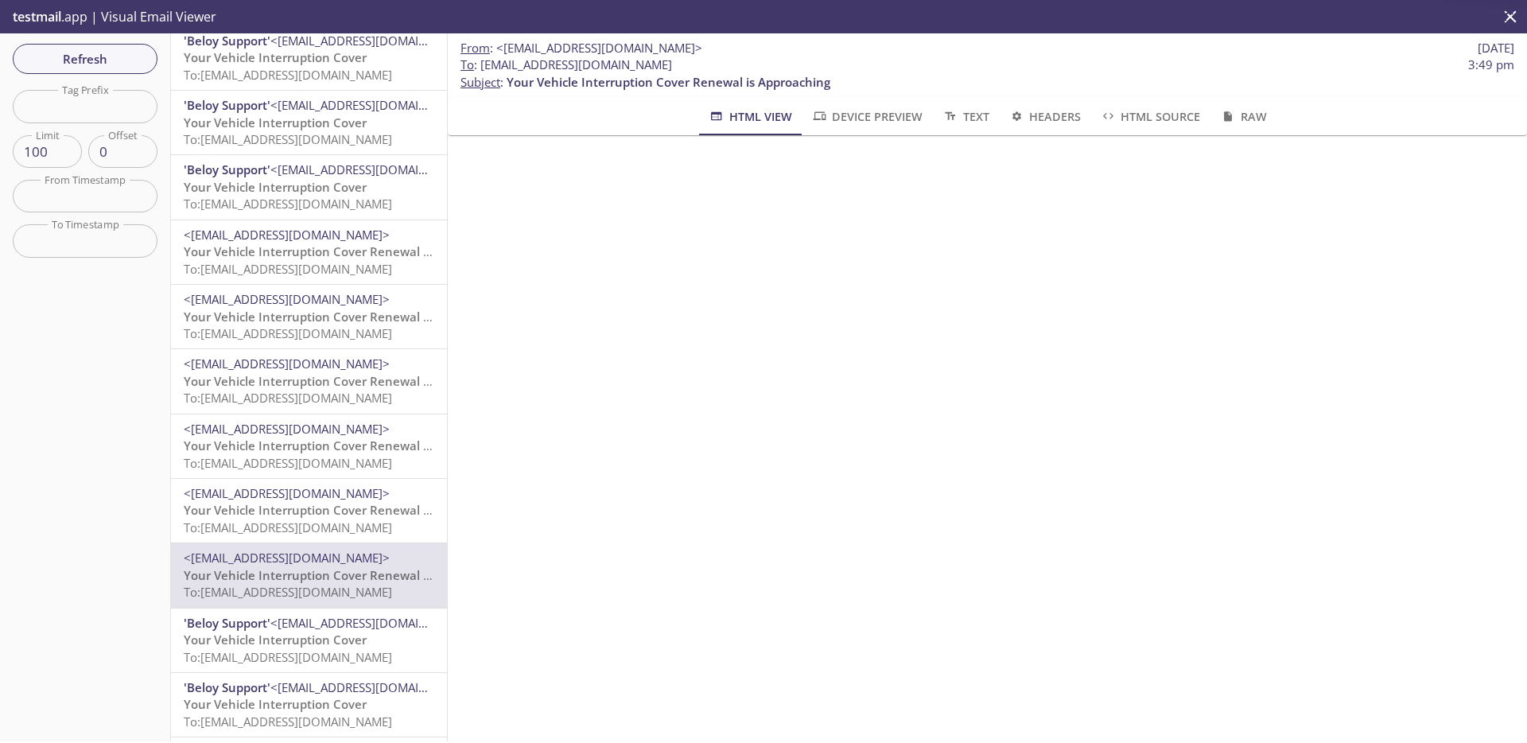
click at [333, 599] on span "To: [EMAIL_ADDRESS][DOMAIN_NAME]" at bounding box center [288, 657] width 208 height 16
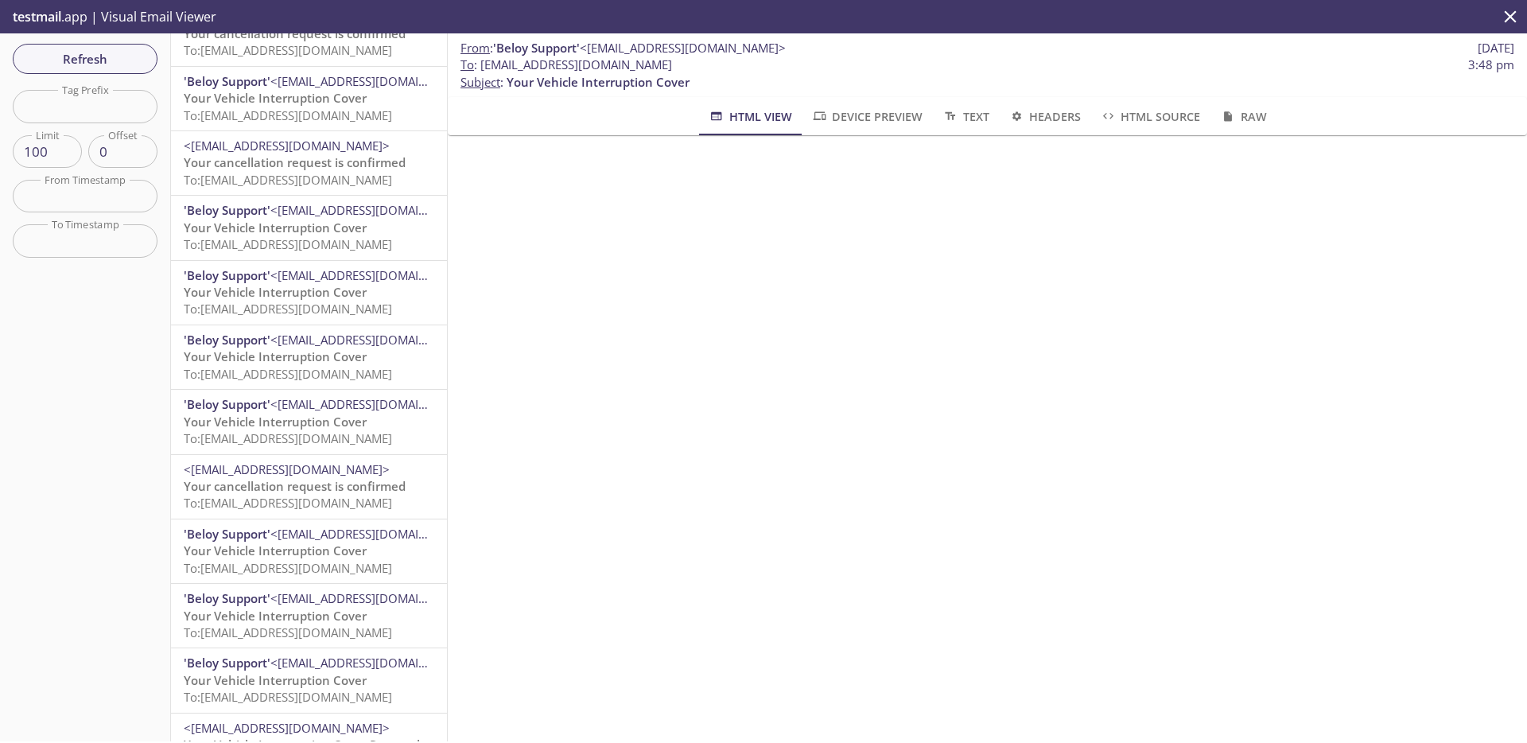
scroll to position [12, 0]
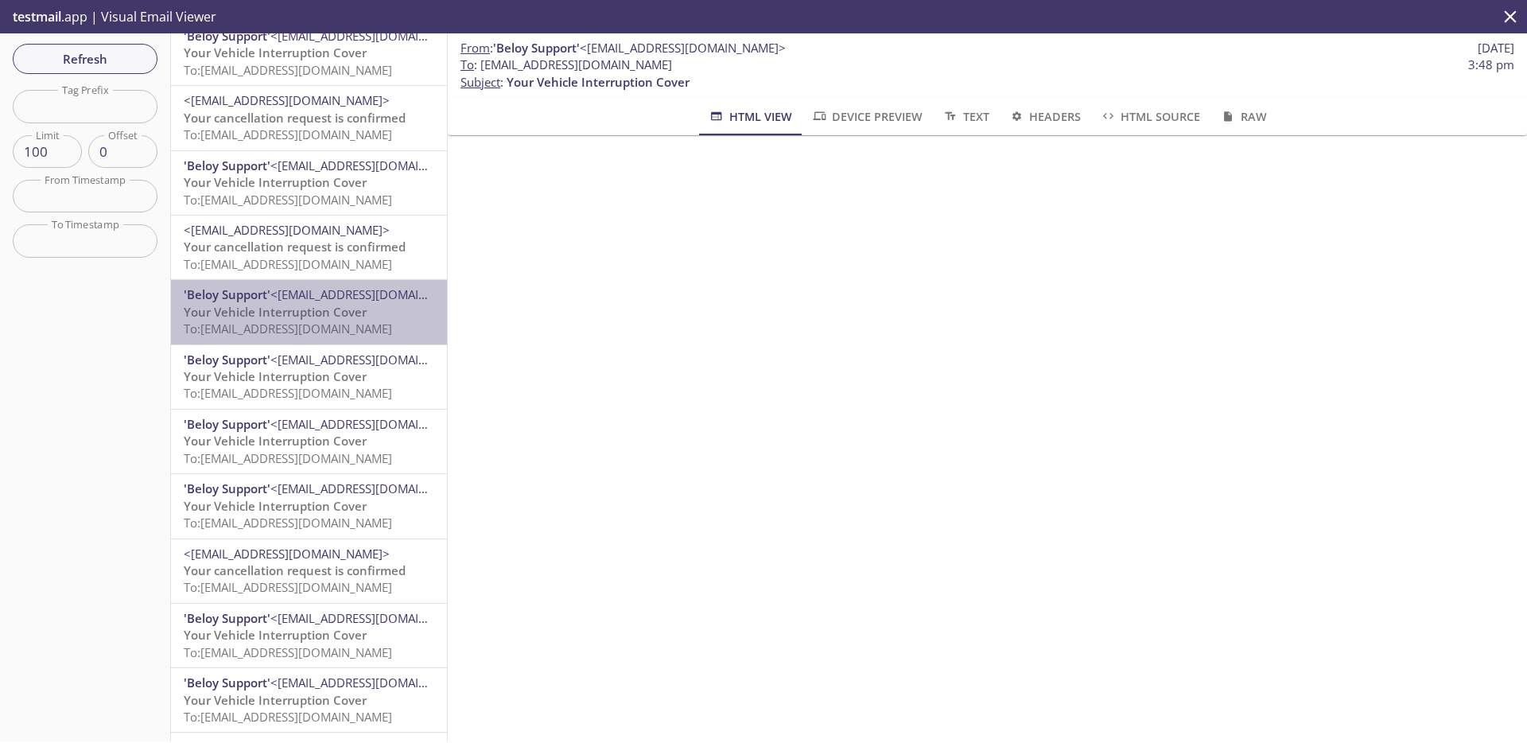
click at [326, 296] on span "<[EMAIL_ADDRESS][DOMAIN_NAME]>" at bounding box center [373, 294] width 206 height 16
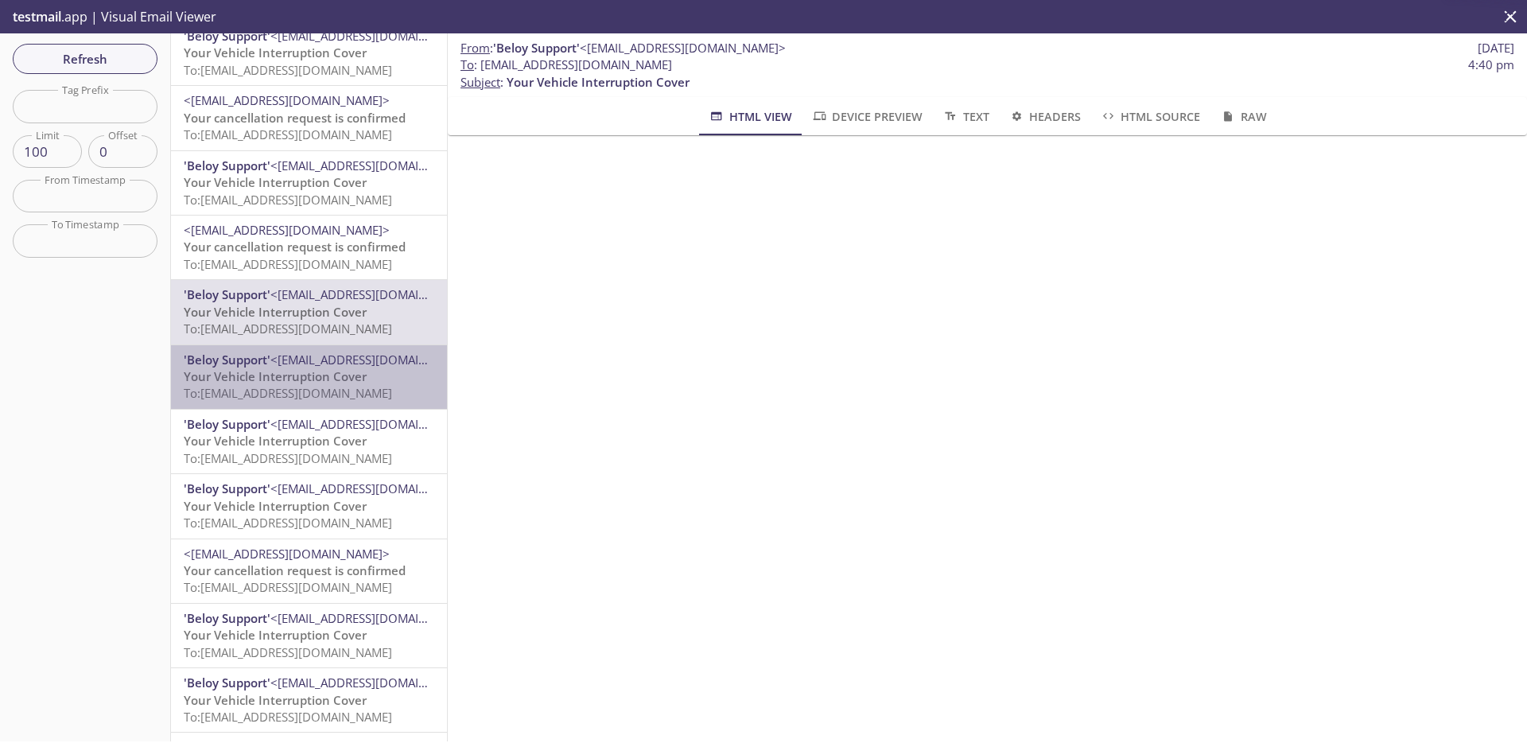
click at [343, 363] on span "<[EMAIL_ADDRESS][DOMAIN_NAME]>" at bounding box center [373, 359] width 206 height 16
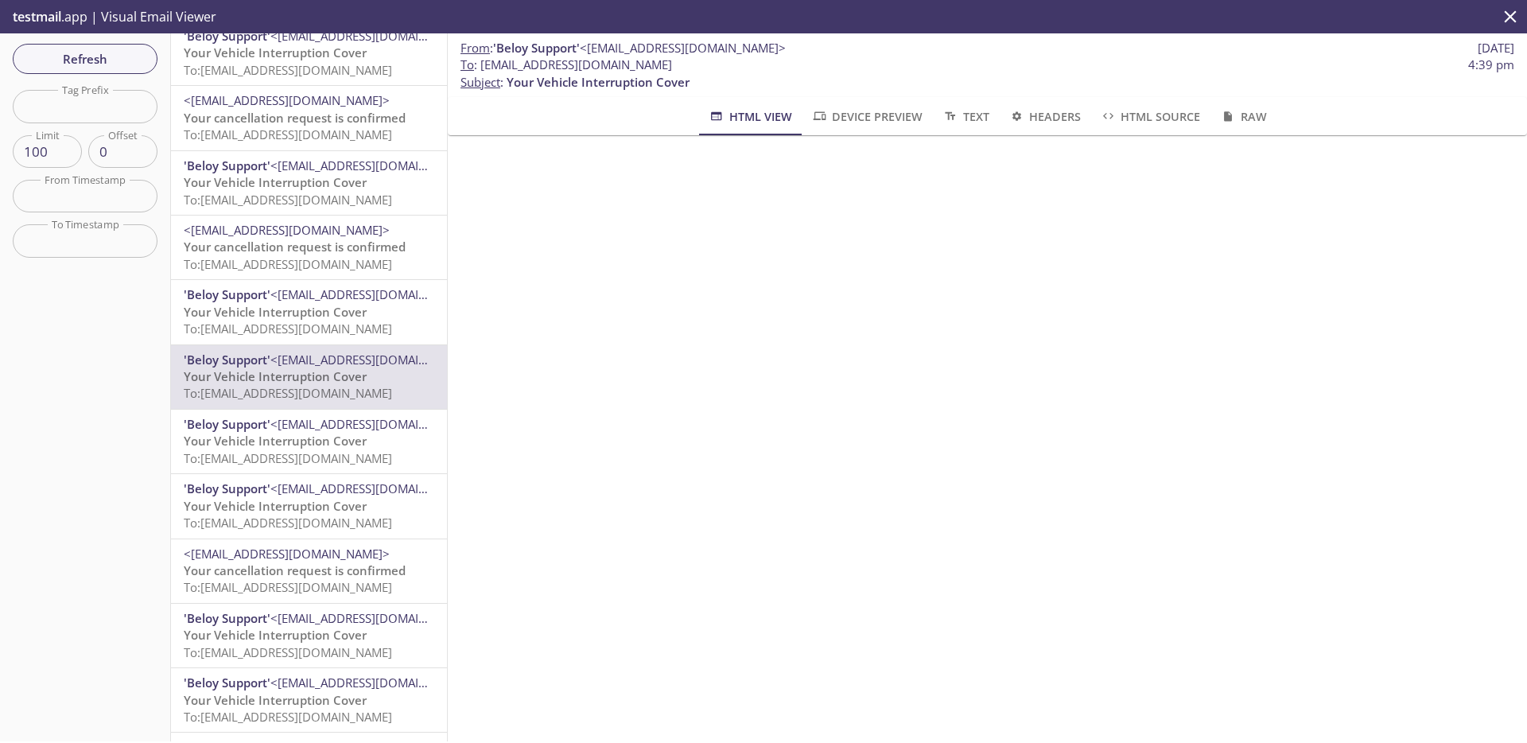
click at [328, 420] on span "<[EMAIL_ADDRESS][DOMAIN_NAME]>" at bounding box center [373, 424] width 206 height 16
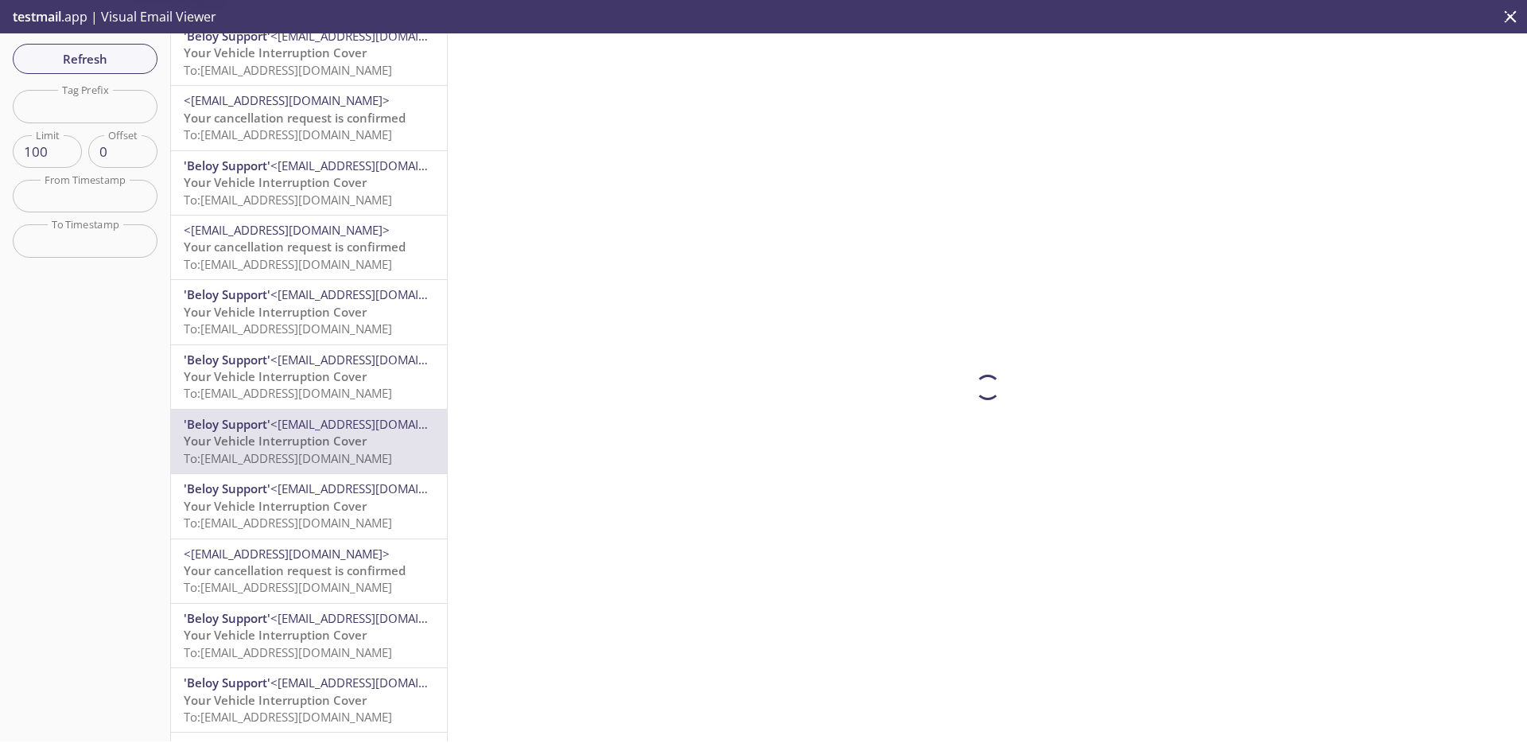
click at [319, 522] on span "To: [EMAIL_ADDRESS][DOMAIN_NAME]" at bounding box center [288, 522] width 208 height 16
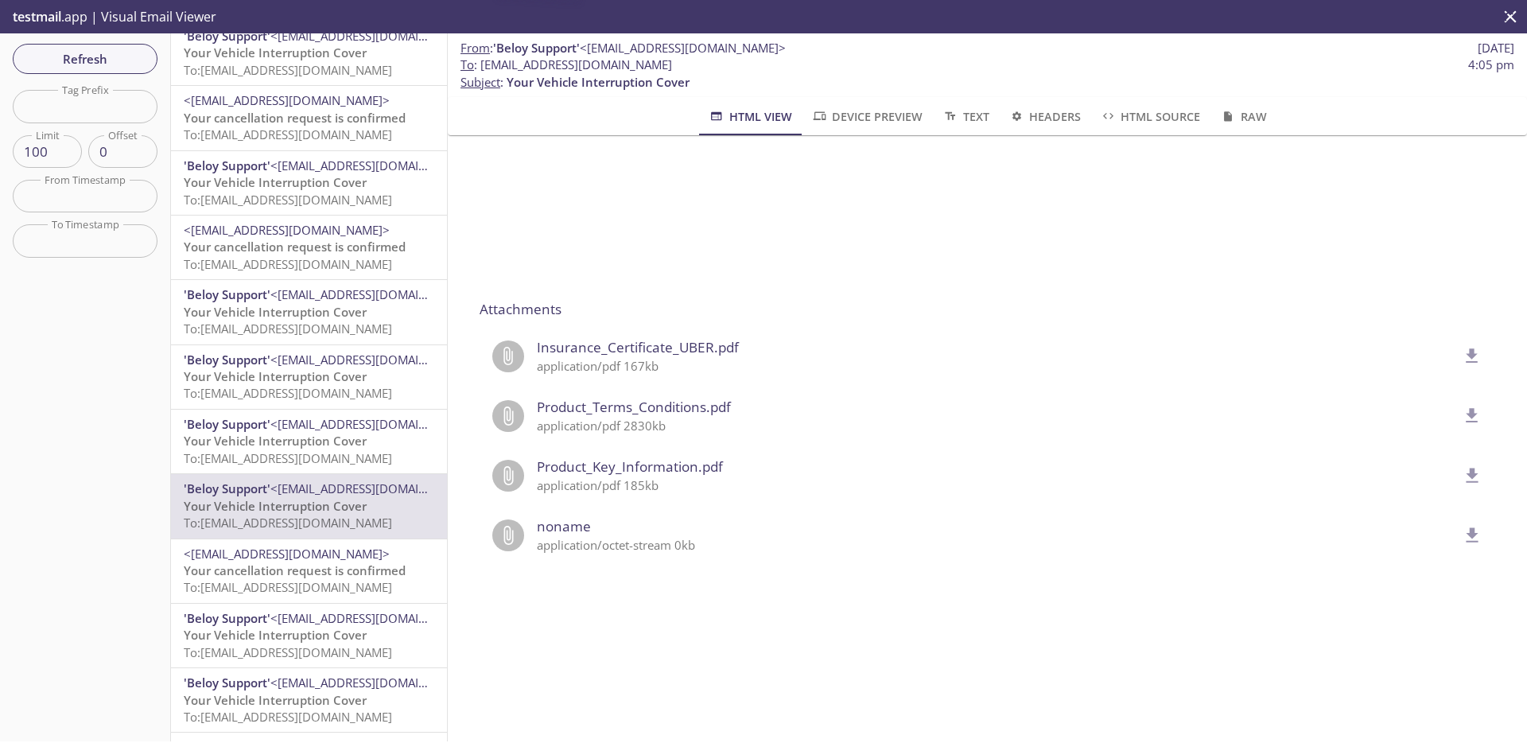
click at [320, 597] on div "<[EMAIL_ADDRESS][DOMAIN_NAME]> Your cancellation request is confirmed To: [EMAI…" at bounding box center [309, 571] width 276 height 64
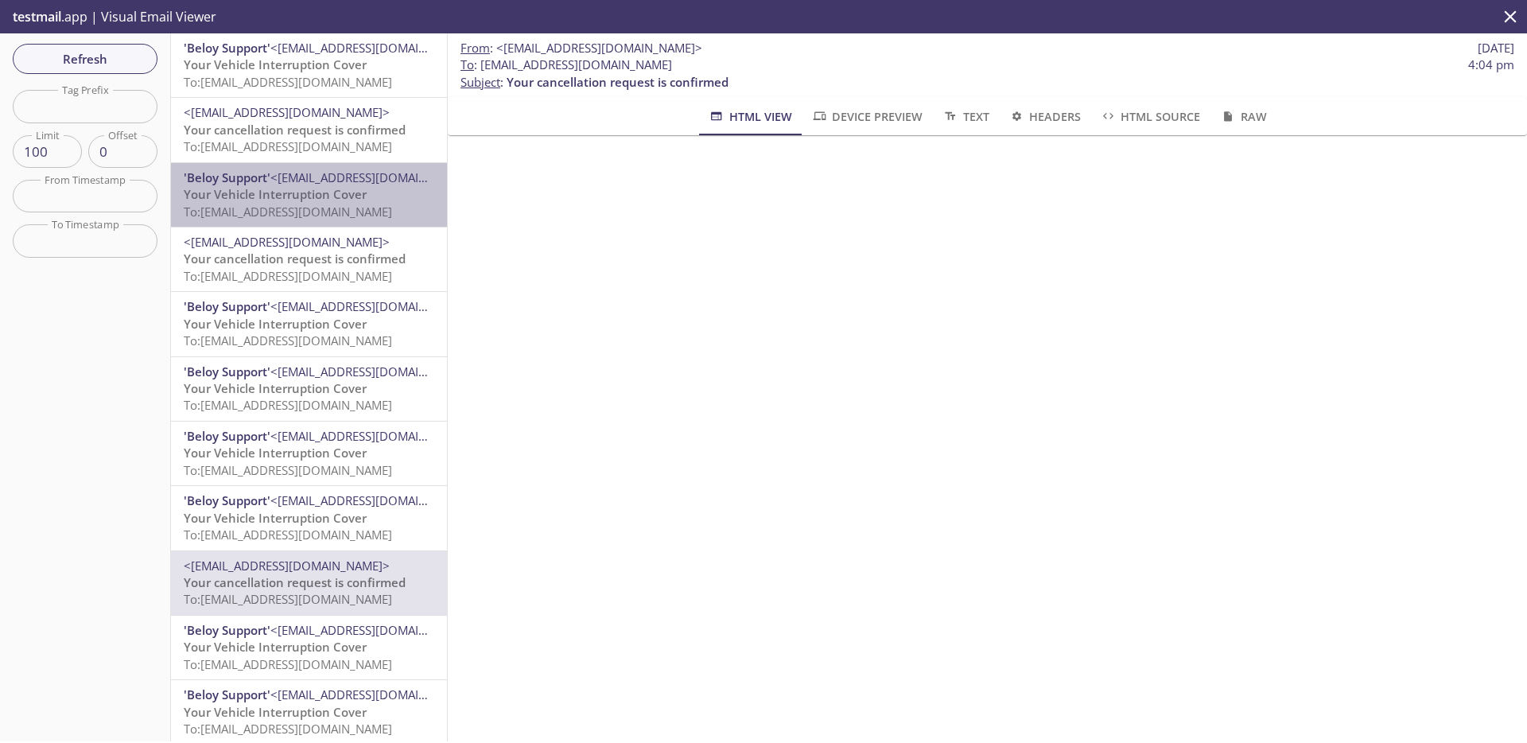
click at [312, 163] on div "'Beloy Support' <[EMAIL_ADDRESS][DOMAIN_NAME]> Your Vehicle Interruption Cover …" at bounding box center [309, 195] width 276 height 64
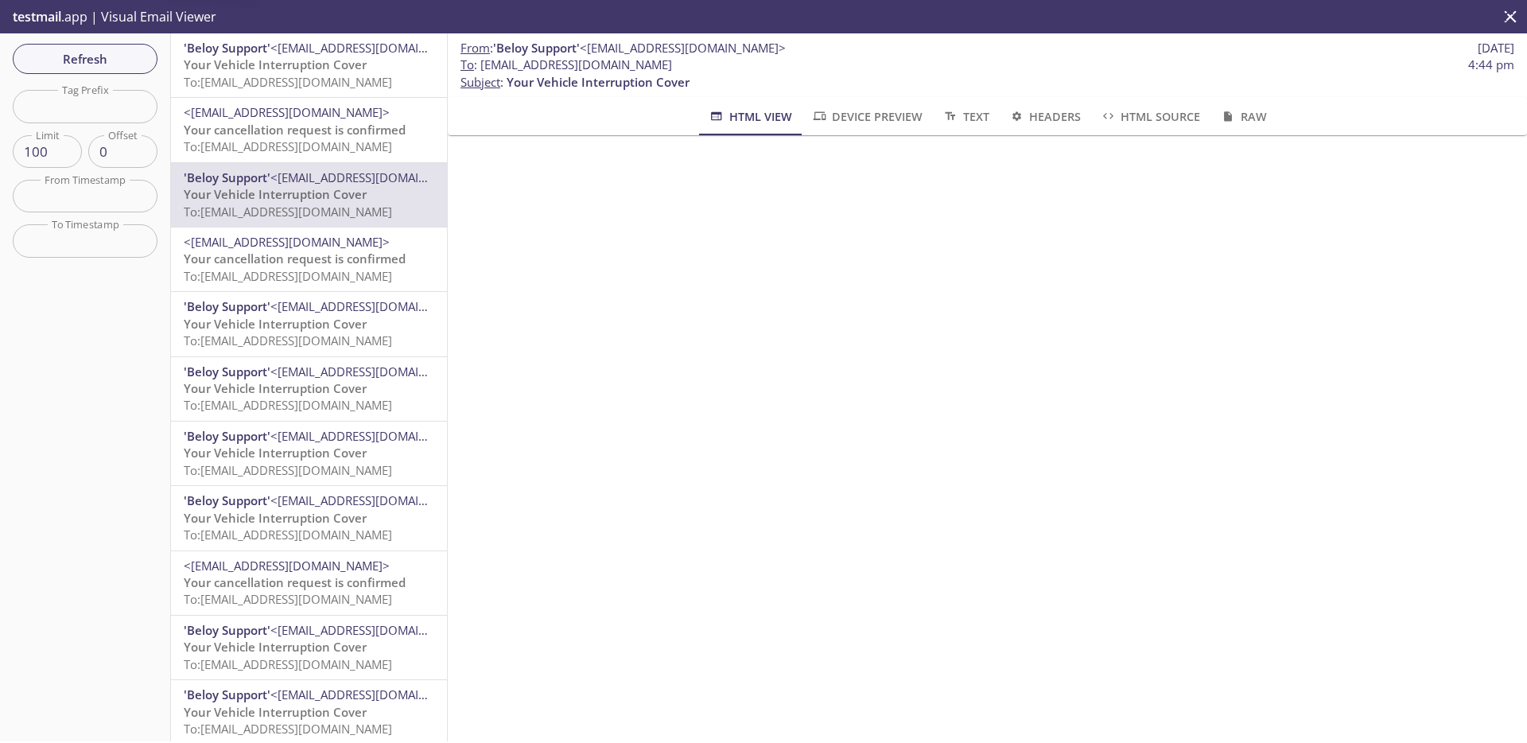
click at [309, 128] on span "Your cancellation request is confirmed" at bounding box center [295, 130] width 222 height 16
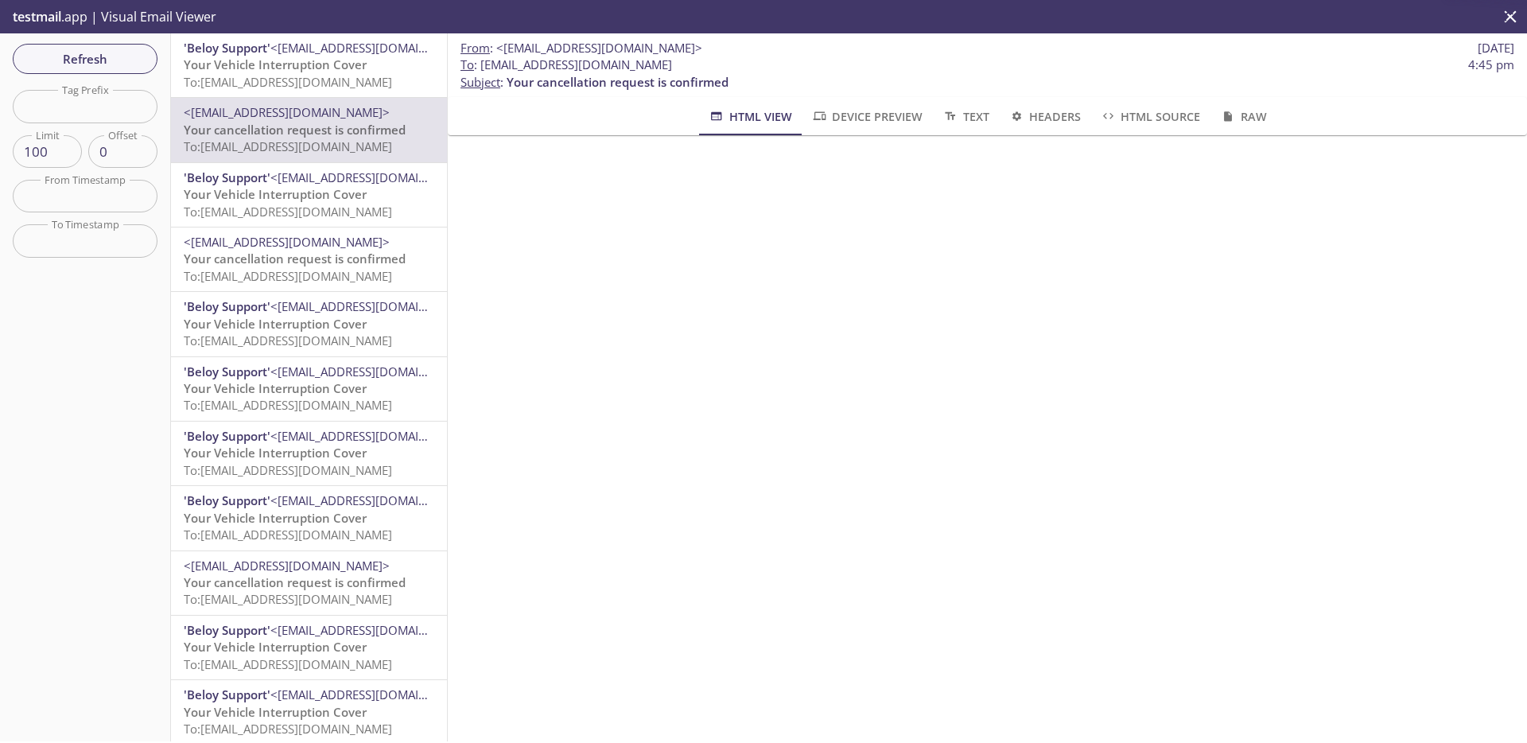
click at [311, 172] on span "<[EMAIL_ADDRESS][DOMAIN_NAME]>" at bounding box center [373, 177] width 206 height 16
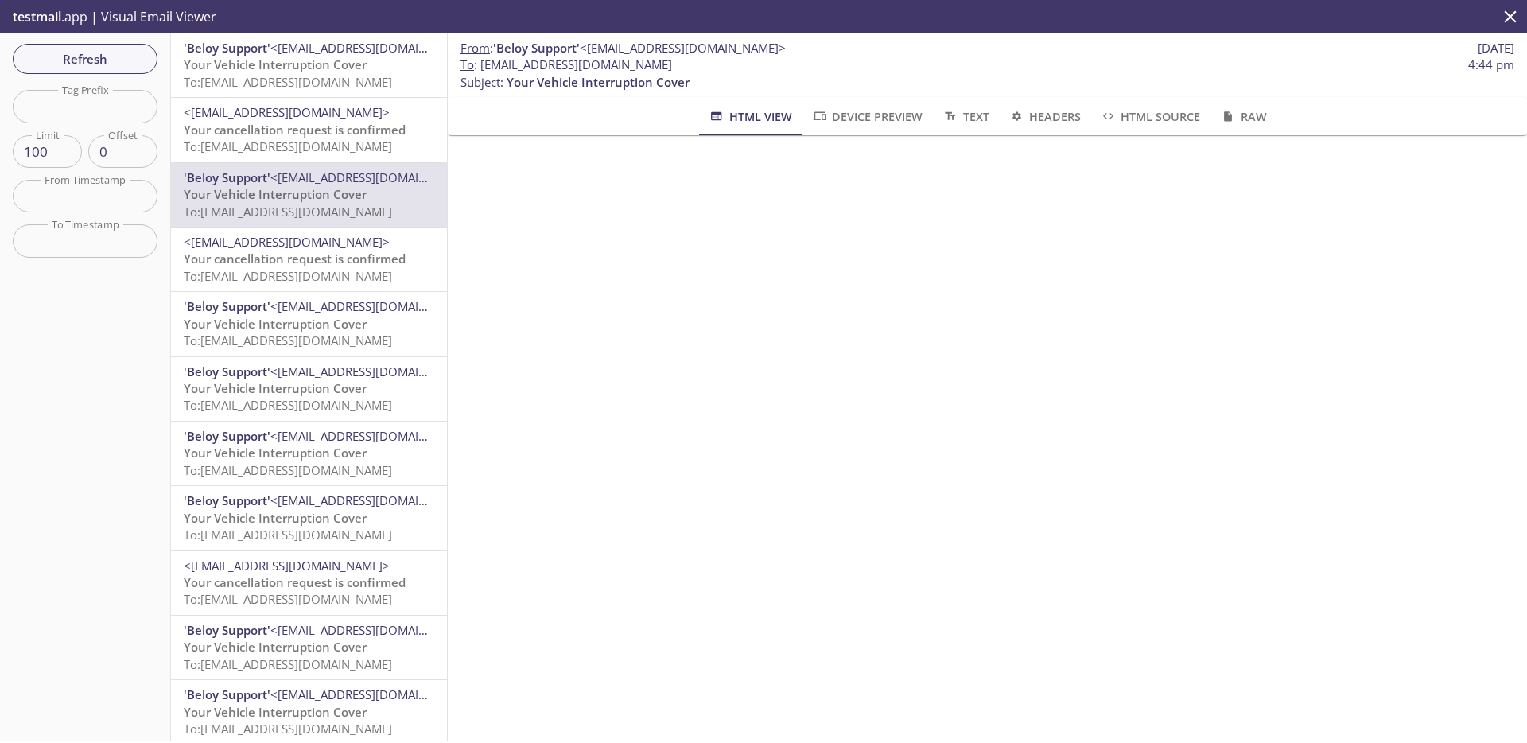
click at [311, 293] on div "'Beloy Support' <[EMAIL_ADDRESS][DOMAIN_NAME]> Your Vehicle Interruption Cover …" at bounding box center [309, 324] width 276 height 64
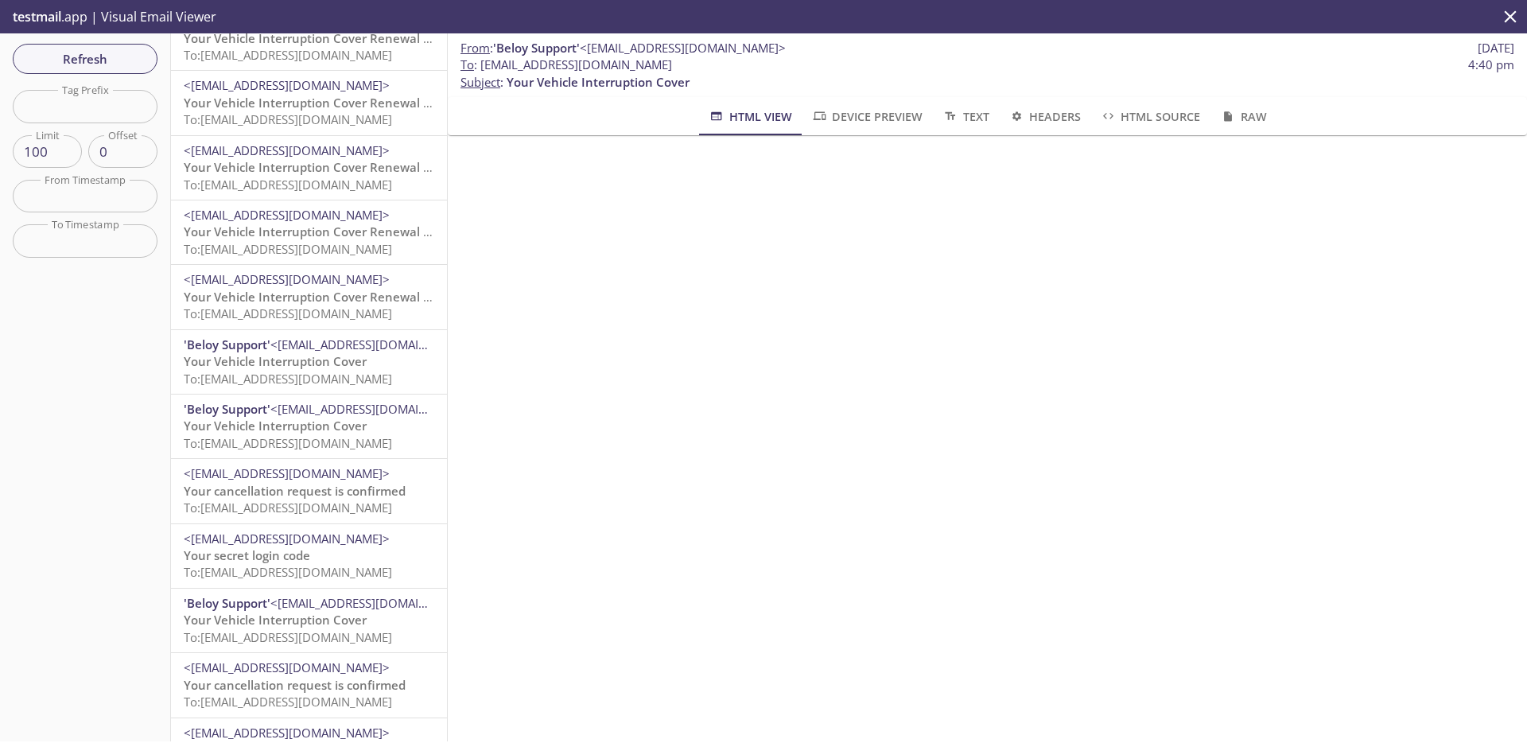
scroll to position [204, 0]
click at [68, 115] on input "text" at bounding box center [85, 106] width 145 height 33
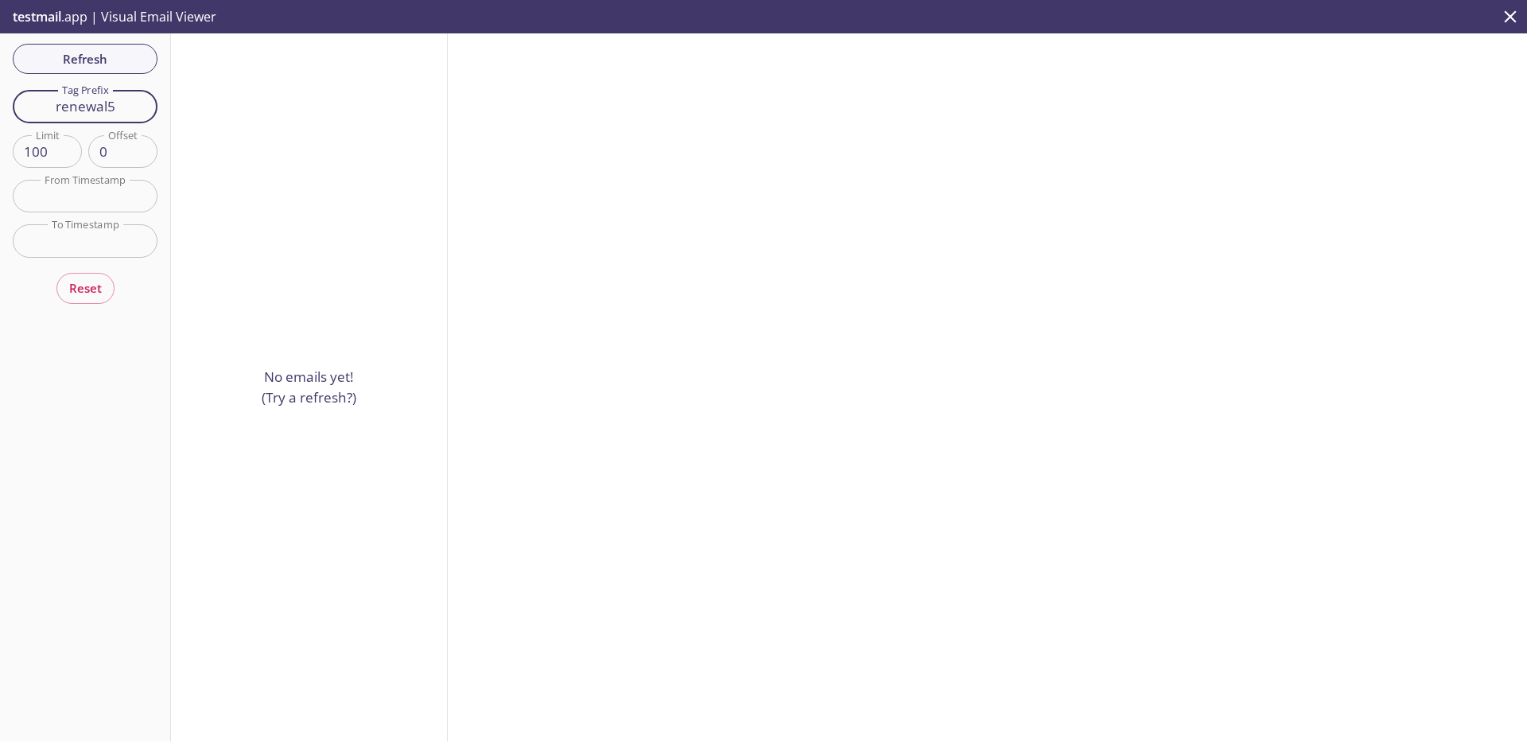
click at [106, 109] on input "renewal5" at bounding box center [85, 106] width 145 height 33
type input "renewals5"
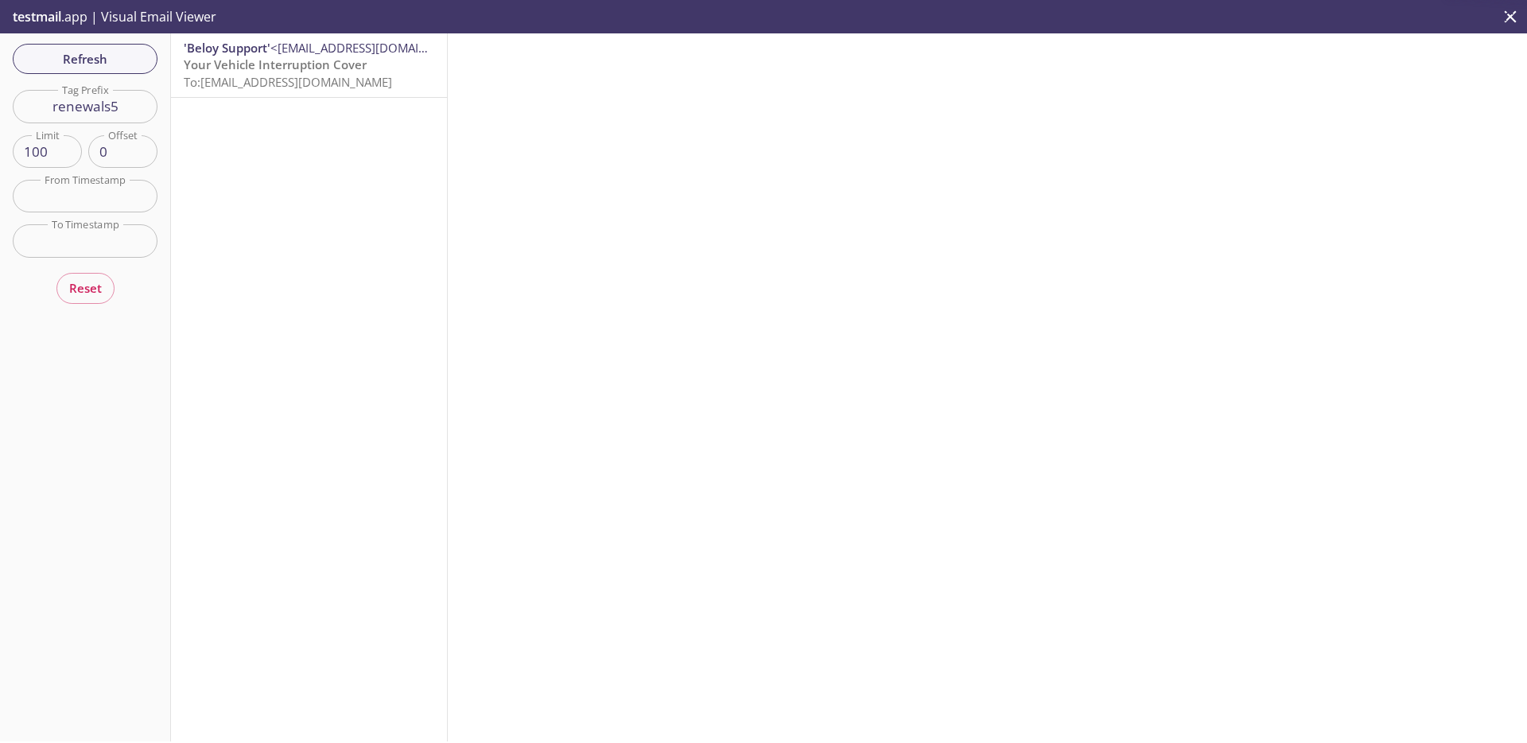
click at [271, 88] on span "To: [EMAIL_ADDRESS][DOMAIN_NAME]" at bounding box center [288, 82] width 208 height 16
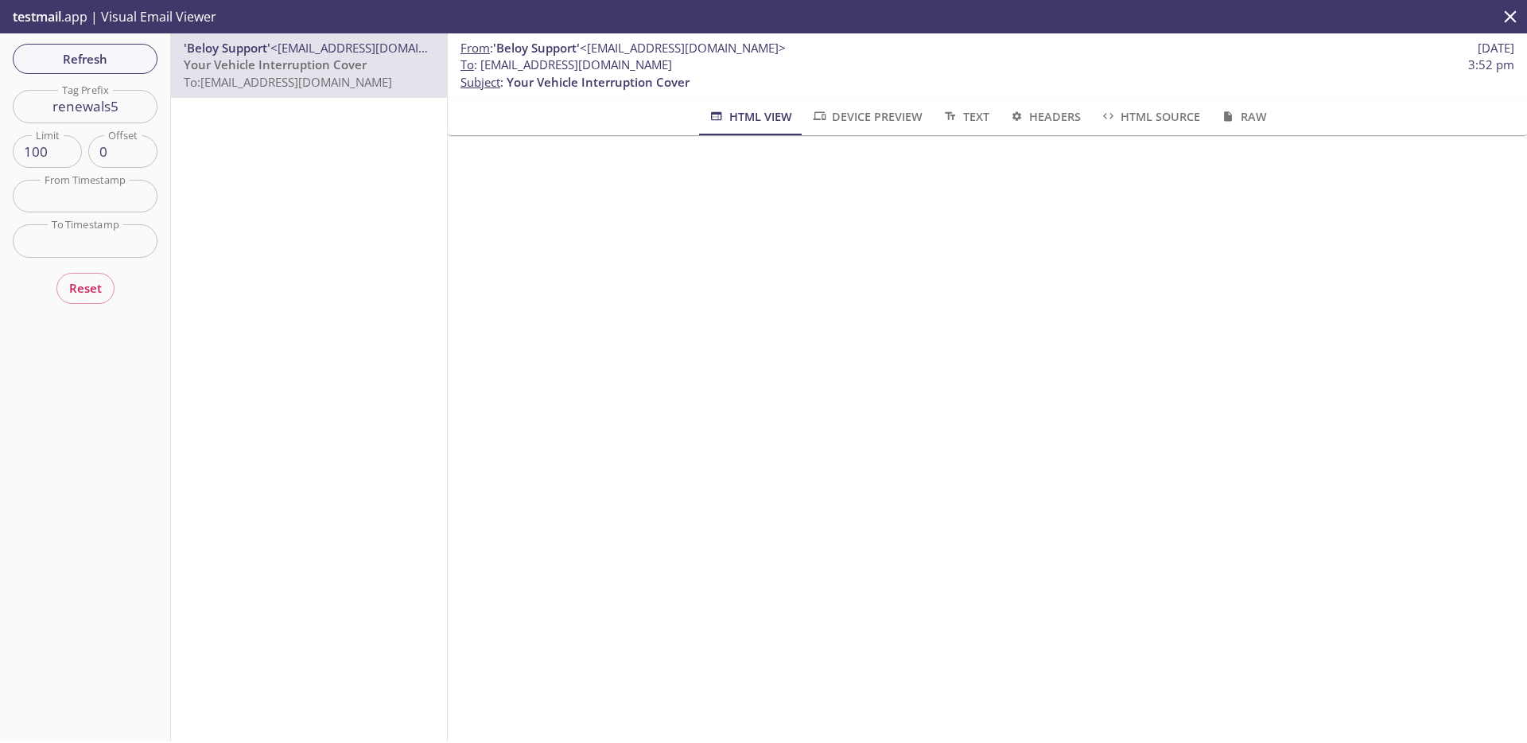
scroll to position [703, 0]
click at [208, 97] on div "'Beloy Support' <[EMAIL_ADDRESS][DOMAIN_NAME]> Your Vehicle Interruption Cover …" at bounding box center [309, 65] width 276 height 64
click at [124, 97] on input "renewals5" at bounding box center [85, 106] width 145 height 33
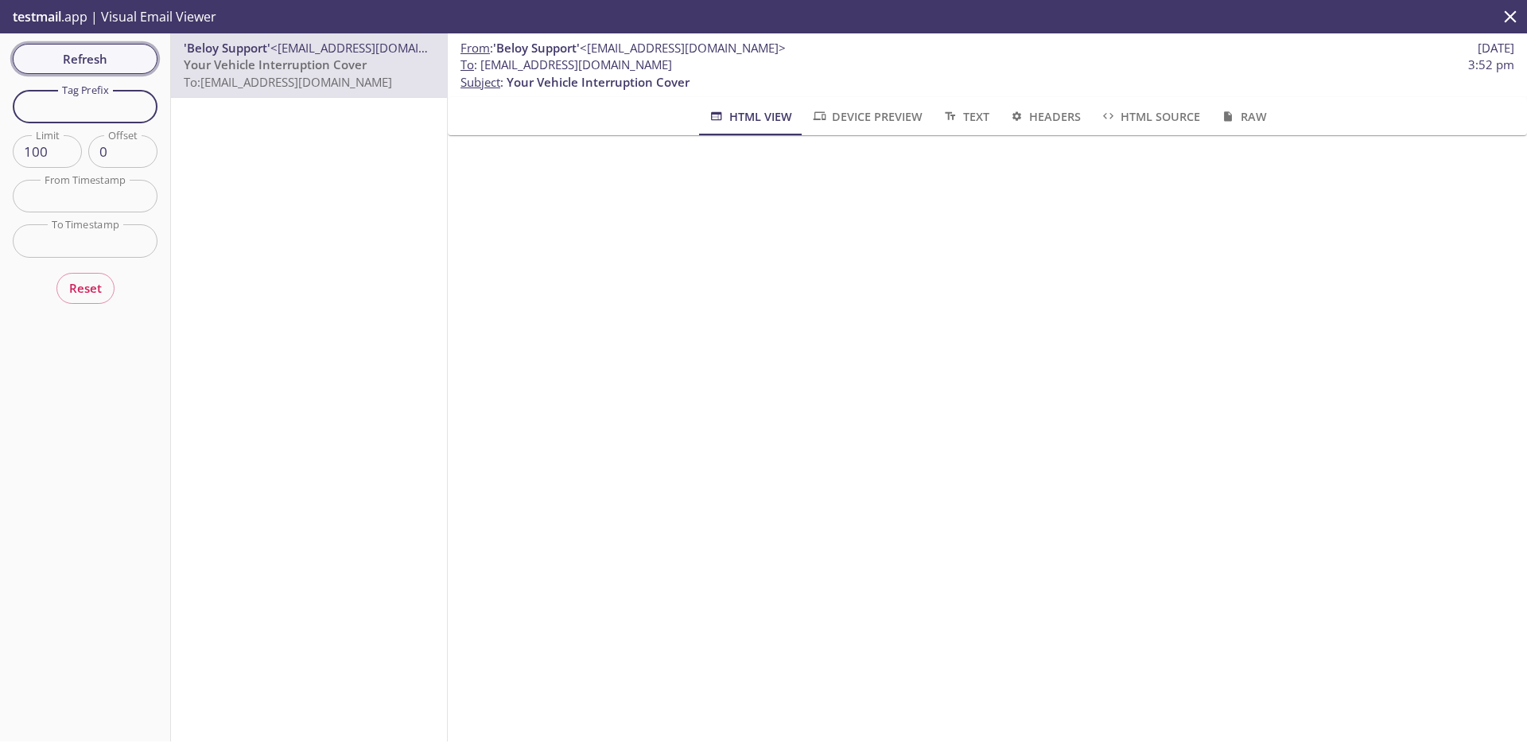
click at [122, 59] on span "Refresh" at bounding box center [84, 59] width 119 height 21
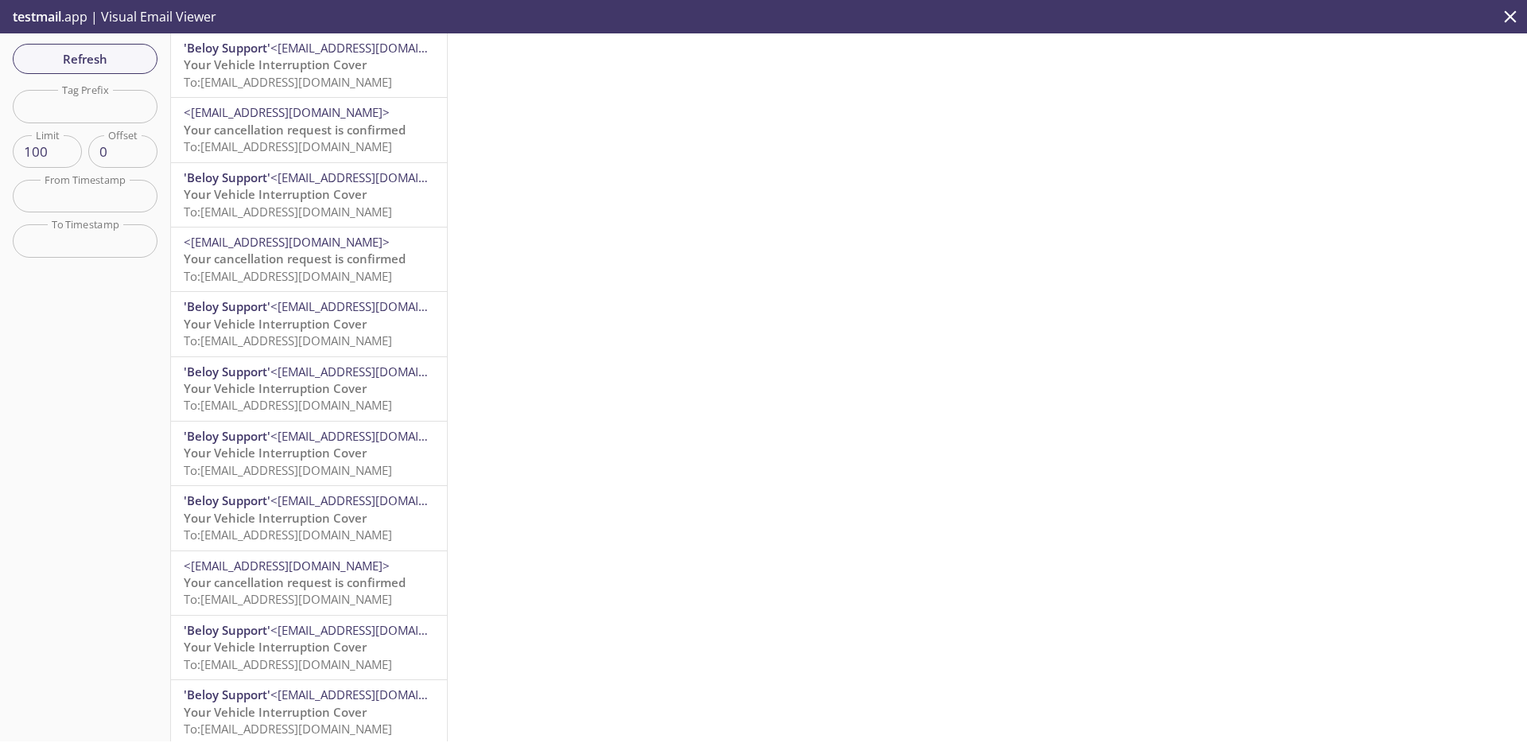
click at [364, 317] on span "Your Vehicle Interruption Cover" at bounding box center [275, 324] width 183 height 16
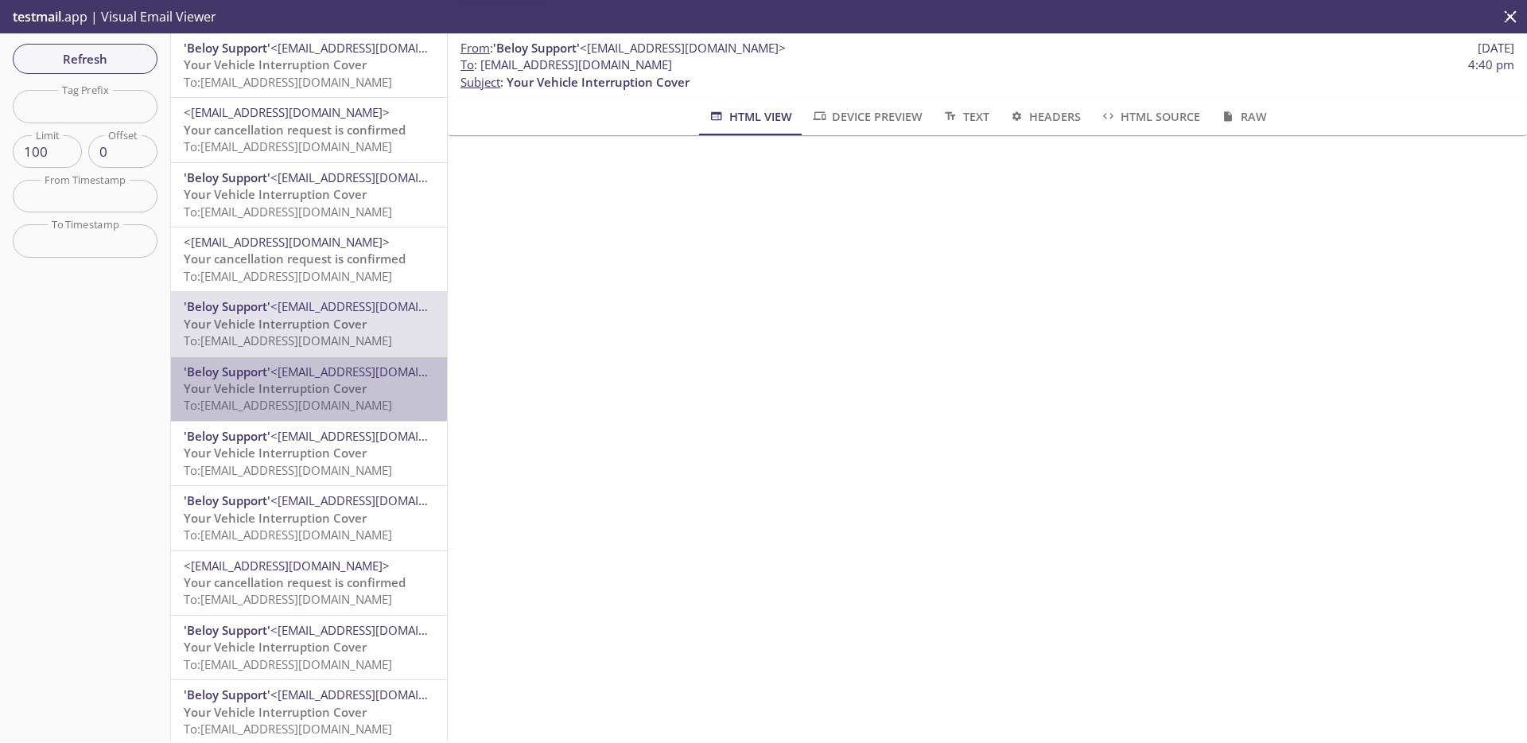
click at [369, 388] on p "Your Vehicle Interruption Cover To: [EMAIL_ADDRESS][DOMAIN_NAME]" at bounding box center [309, 397] width 250 height 34
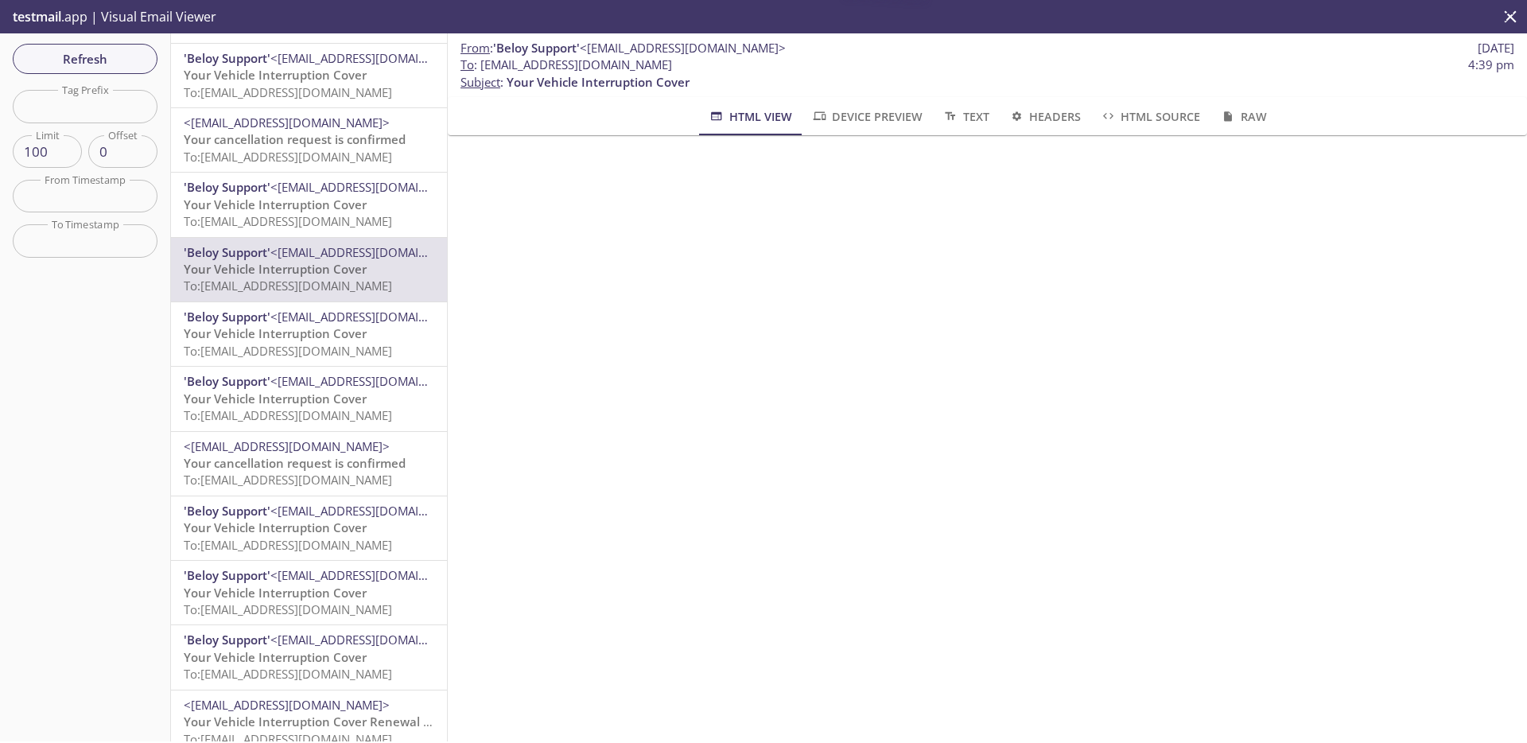
scroll to position [145, 0]
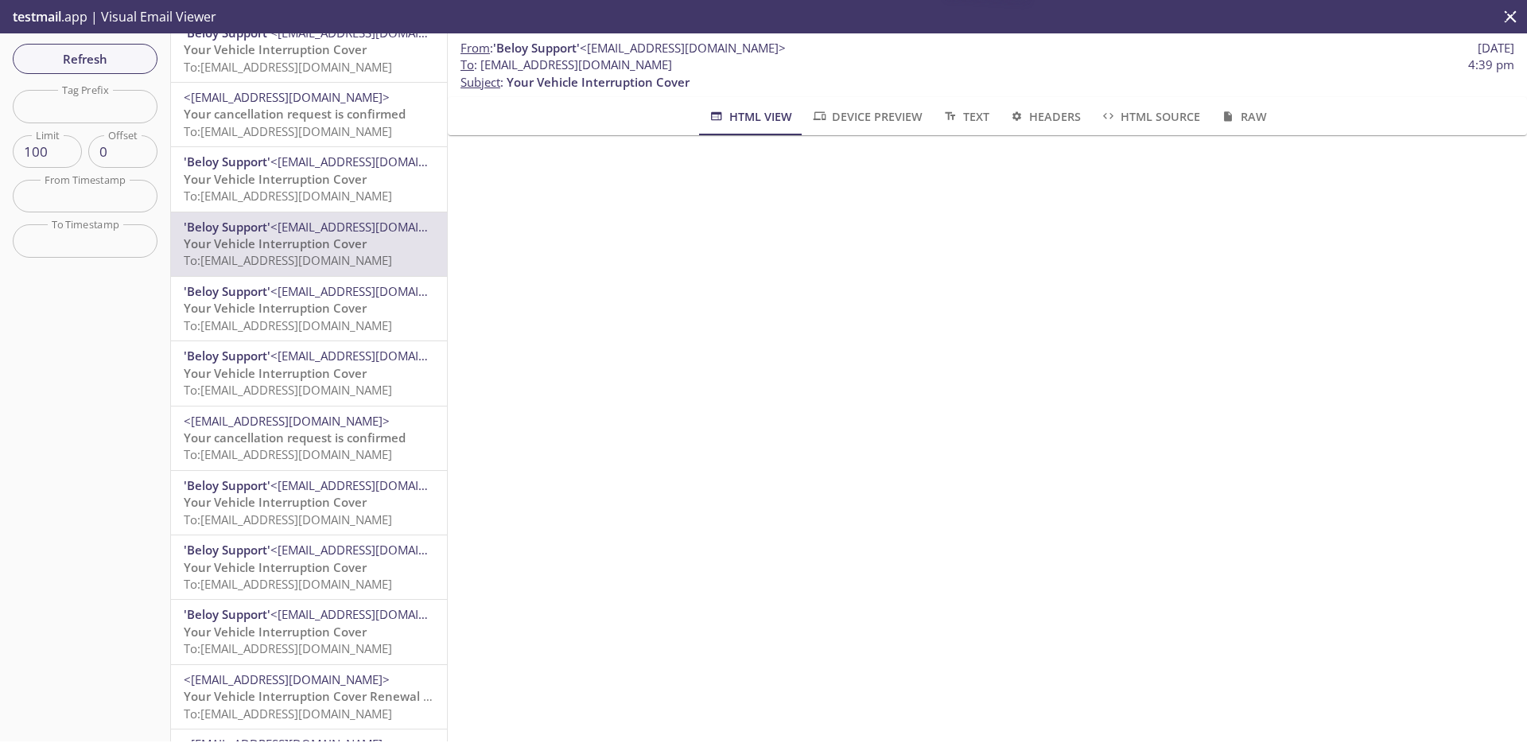
click at [369, 523] on span "To: [EMAIL_ADDRESS][DOMAIN_NAME]" at bounding box center [288, 519] width 208 height 16
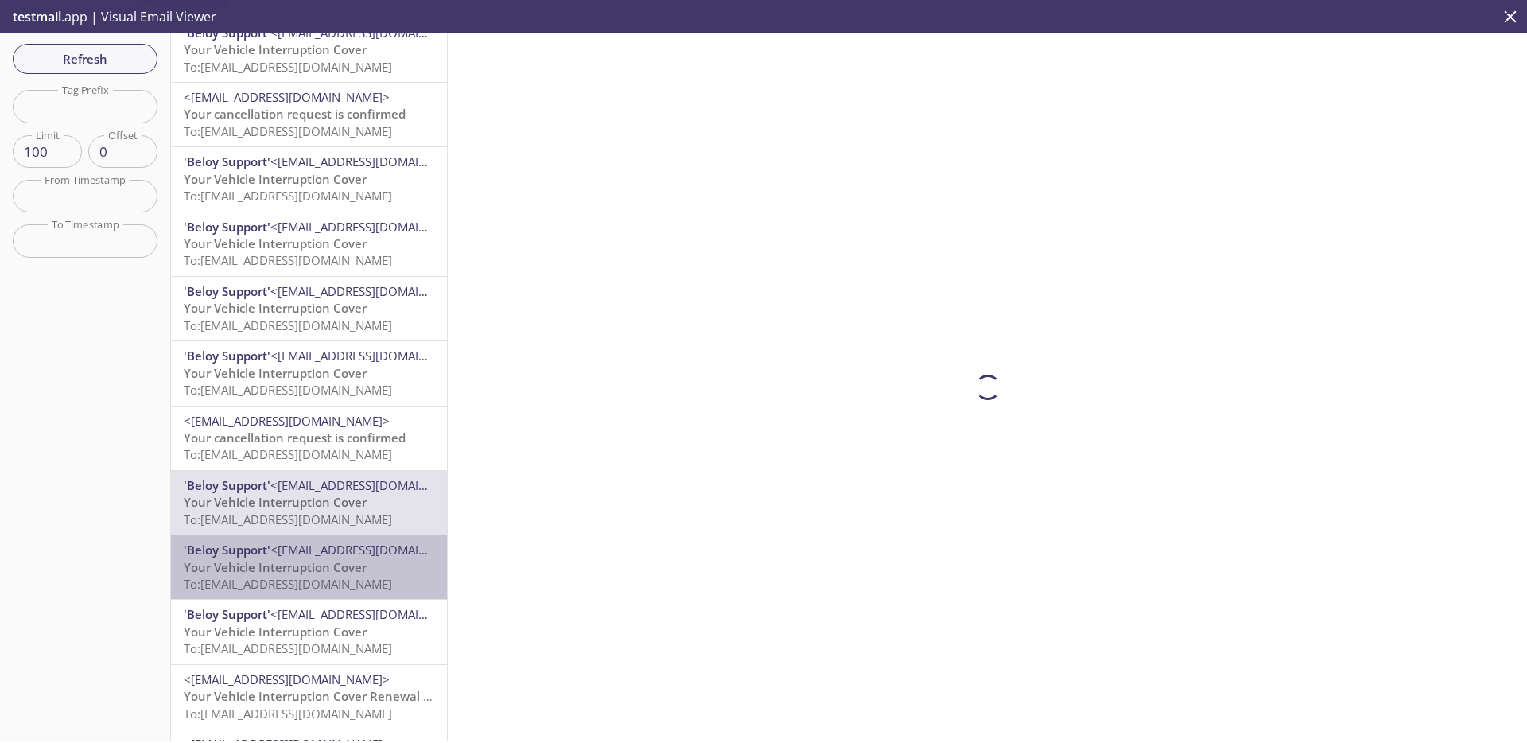
click at [370, 568] on p "Your Vehicle Interruption Cover To: [EMAIL_ADDRESS][DOMAIN_NAME]" at bounding box center [309, 576] width 250 height 34
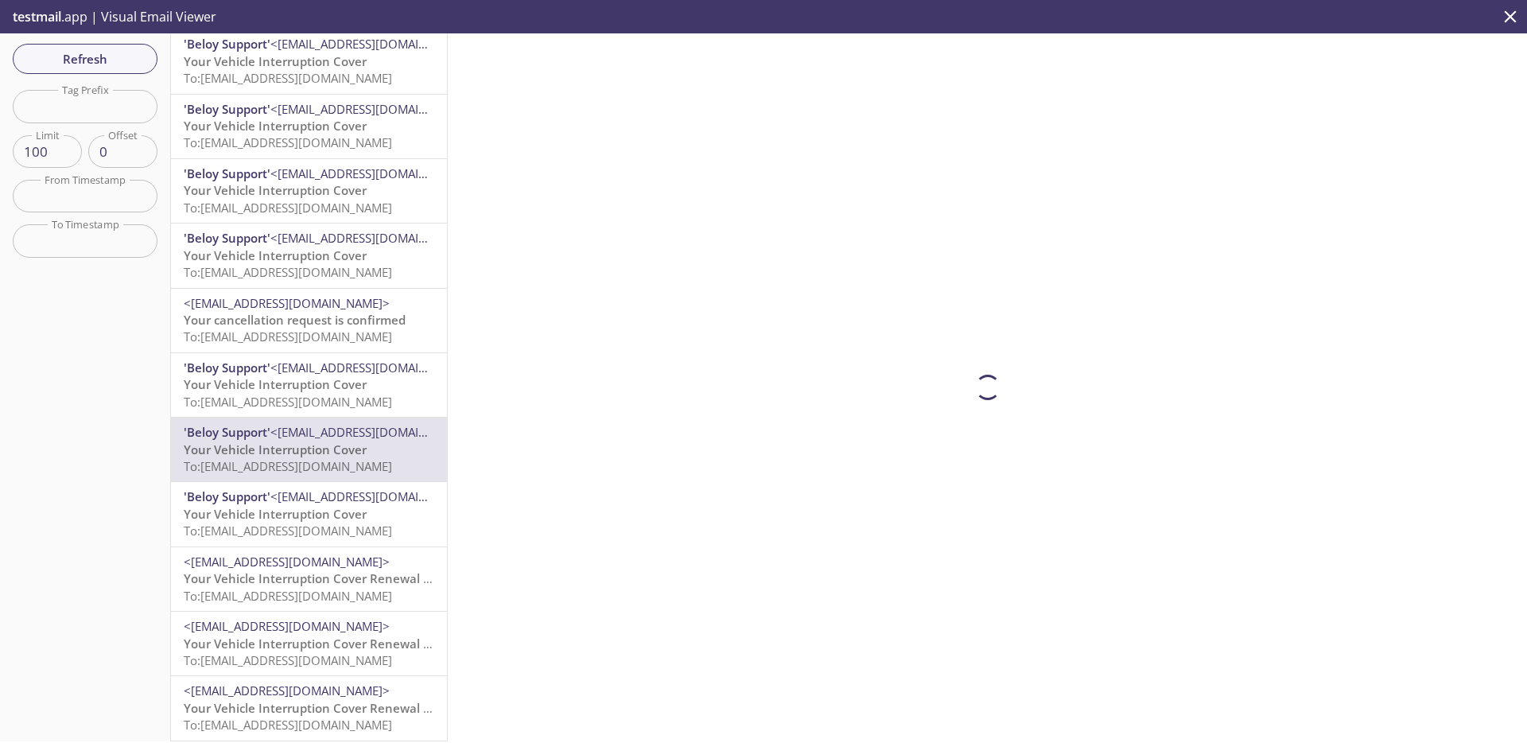
scroll to position [304, 0]
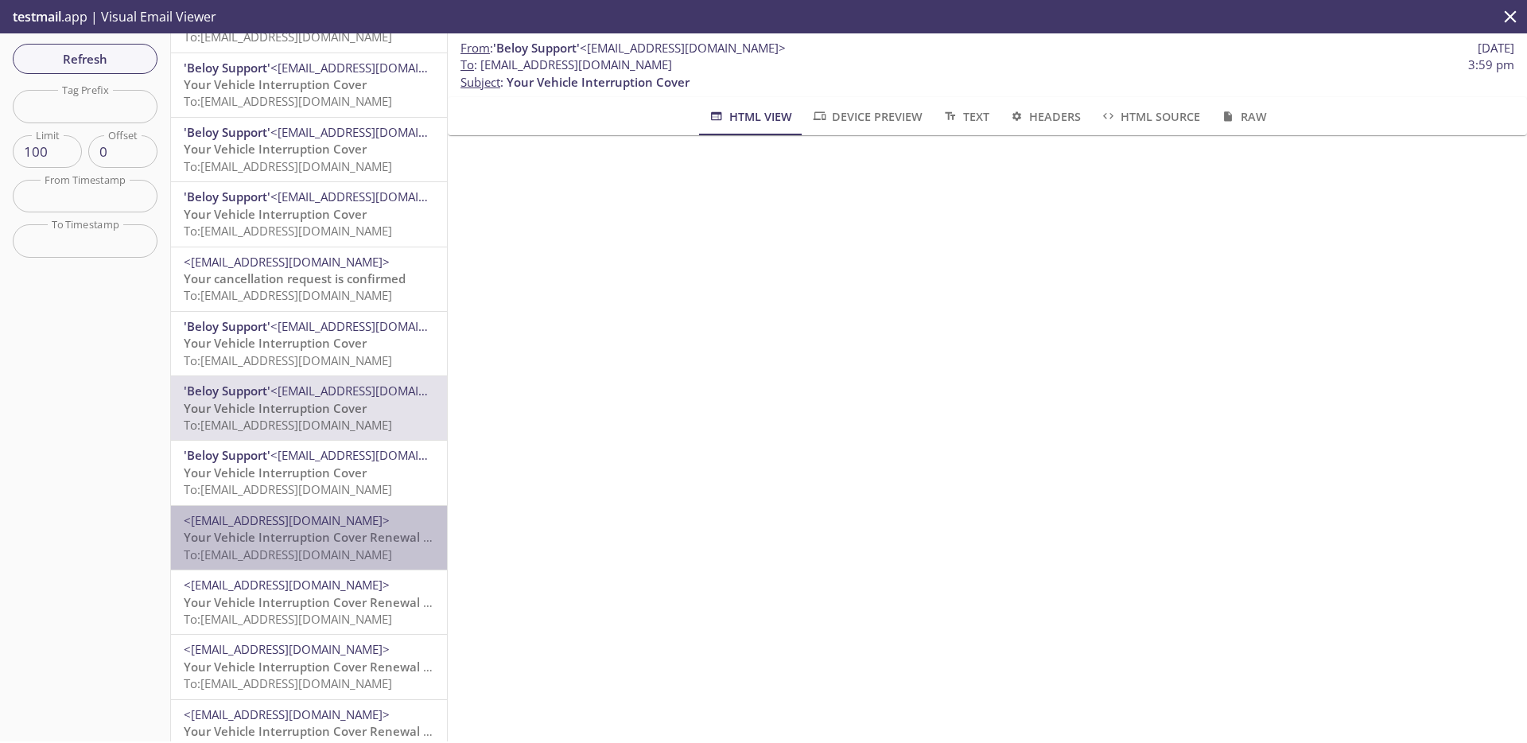
click at [370, 568] on div "<[EMAIL_ADDRESS][DOMAIN_NAME]> Your Vehicle Interruption Cover Renewal is Appro…" at bounding box center [309, 538] width 276 height 64
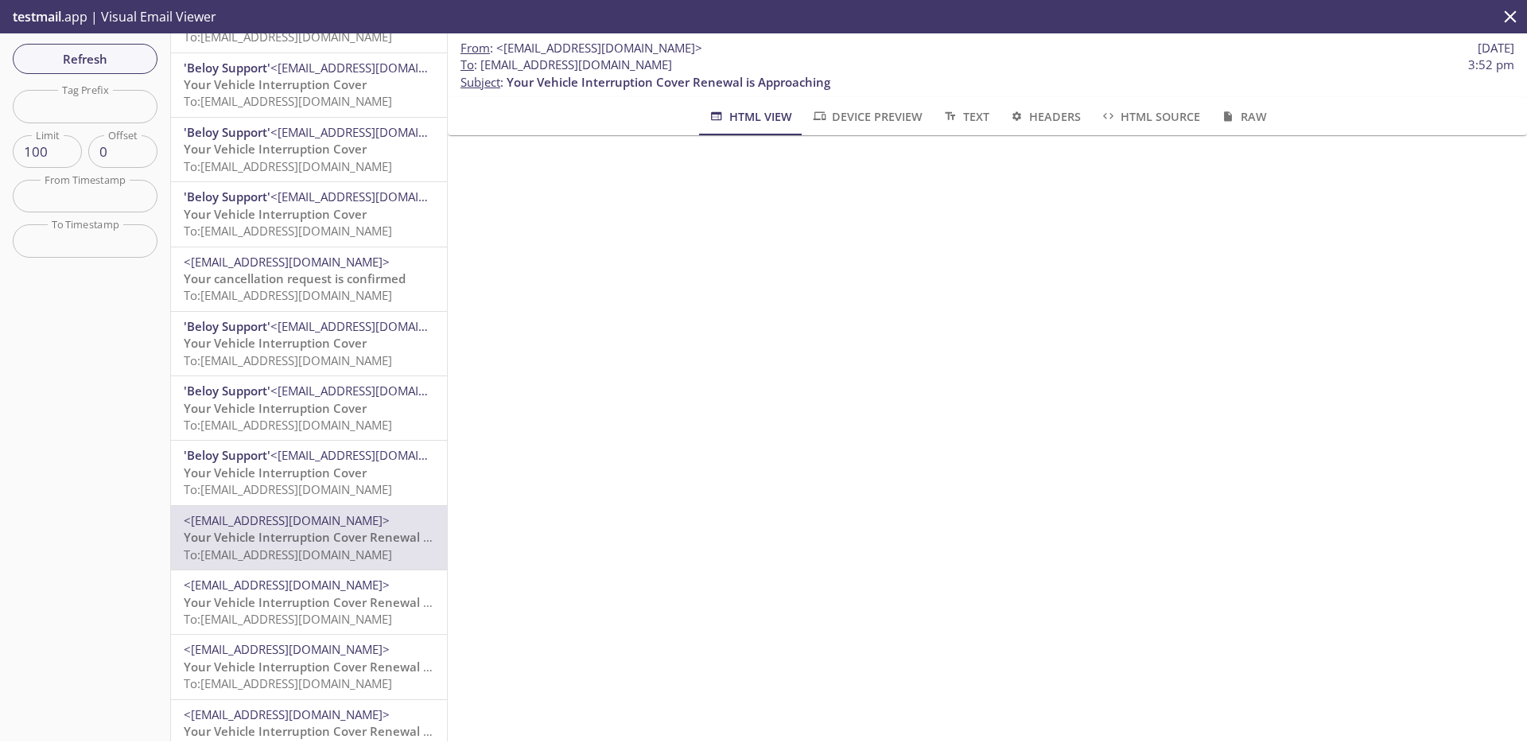
scroll to position [378, 0]
